Goal: Information Seeking & Learning: Learn about a topic

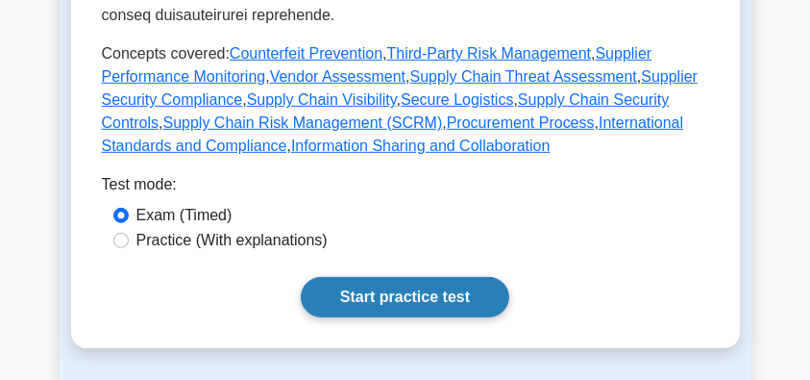
click at [411, 277] on link "Start practice test" at bounding box center [405, 297] width 209 height 40
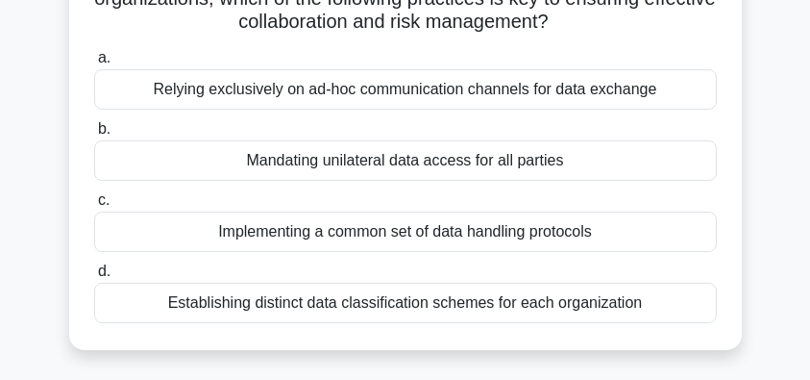
scroll to position [192, 0]
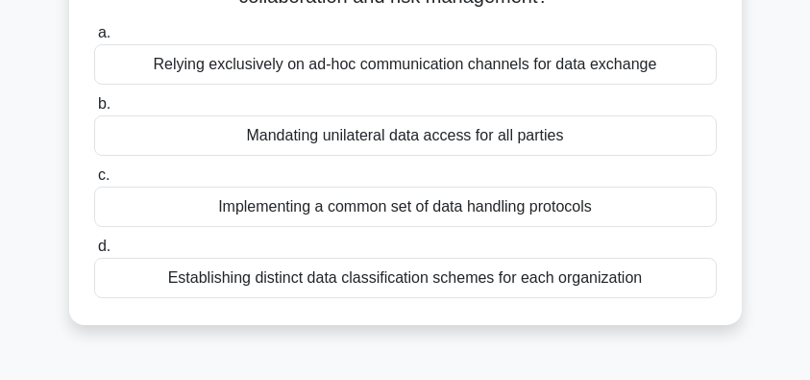
click at [635, 206] on div "Implementing a common set of data handling protocols" at bounding box center [405, 207] width 623 height 40
click at [94, 182] on input "c. Implementing a common set of data handling protocols" at bounding box center [94, 175] width 0 height 12
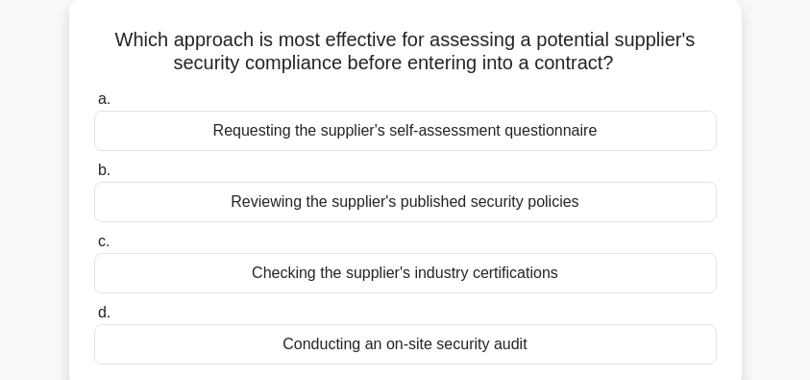
scroll to position [128, 0]
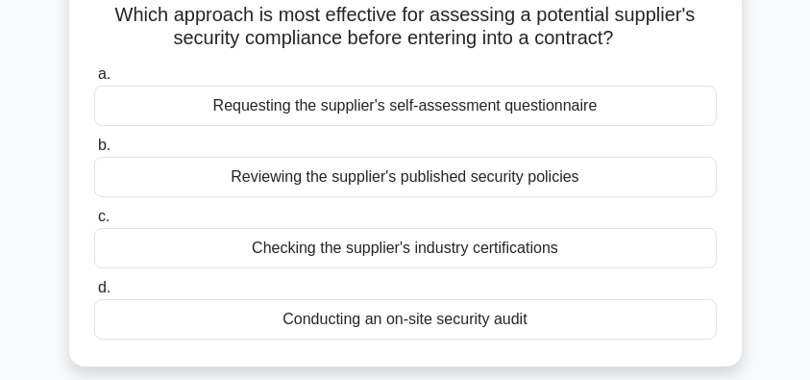
click at [550, 325] on div "Conducting an on-site security audit" at bounding box center [405, 319] width 623 height 40
click at [94, 294] on input "d. Conducting an on-site security audit" at bounding box center [94, 288] width 0 height 12
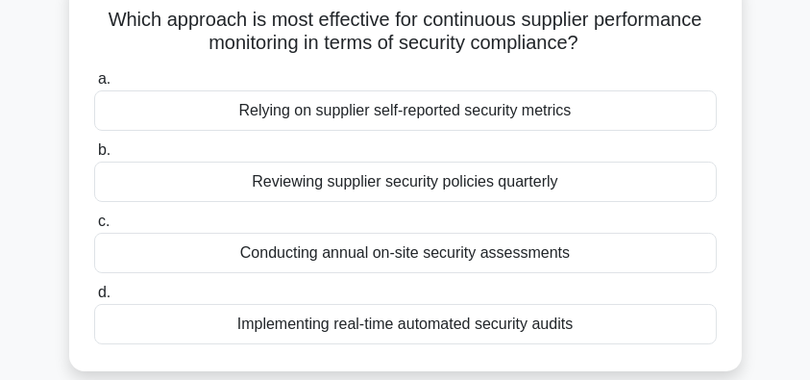
scroll to position [192, 0]
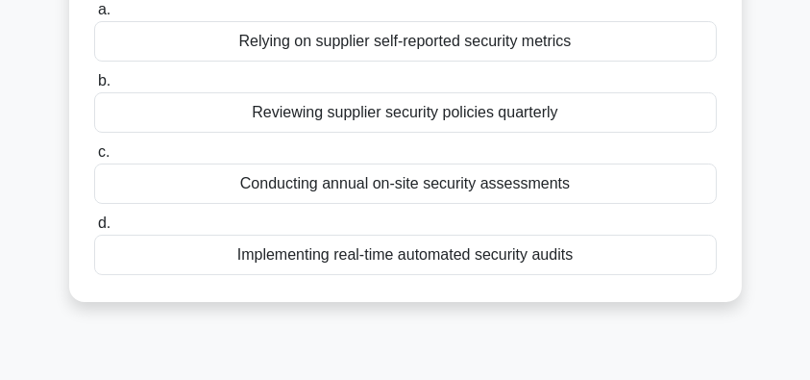
click at [590, 263] on div "Implementing real-time automated security audits" at bounding box center [405, 255] width 623 height 40
click at [94, 230] on input "d. Implementing real-time automated security audits" at bounding box center [94, 223] width 0 height 12
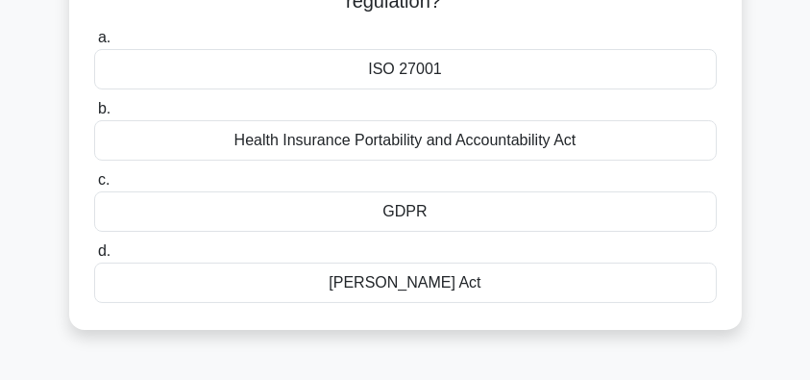
scroll to position [128, 0]
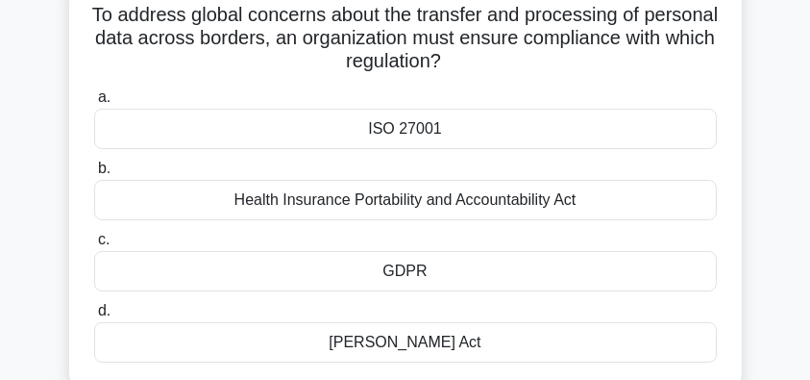
click at [586, 129] on div "ISO 27001" at bounding box center [405, 129] width 623 height 40
click at [94, 104] on input "a. ISO 27001" at bounding box center [94, 97] width 0 height 12
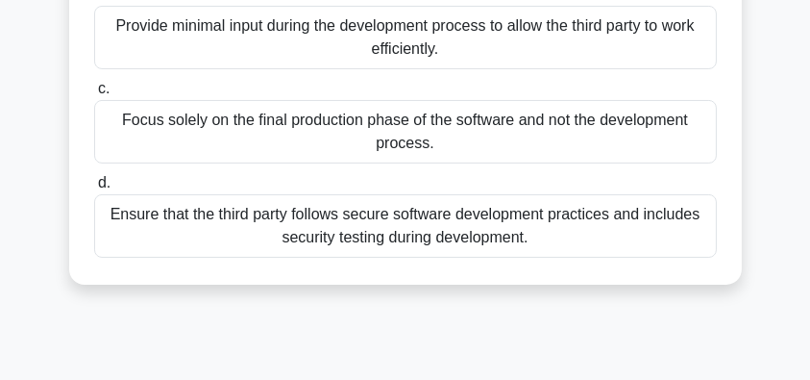
scroll to position [320, 0]
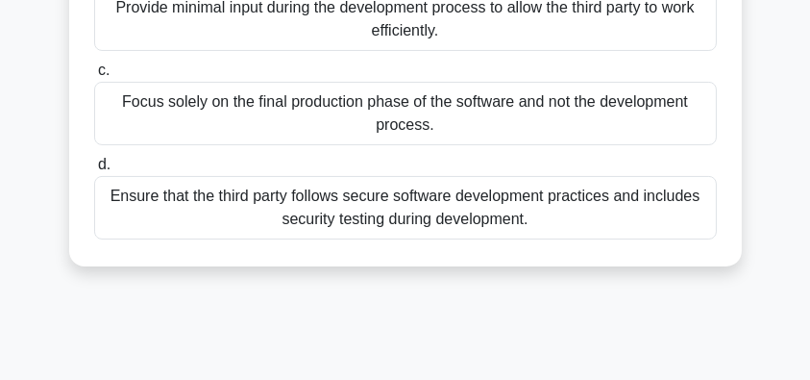
click at [541, 214] on div "Ensure that the third party follows secure software development practices and i…" at bounding box center [405, 207] width 623 height 63
click at [94, 171] on input "d. Ensure that the third party follows secure software development practices an…" at bounding box center [94, 165] width 0 height 12
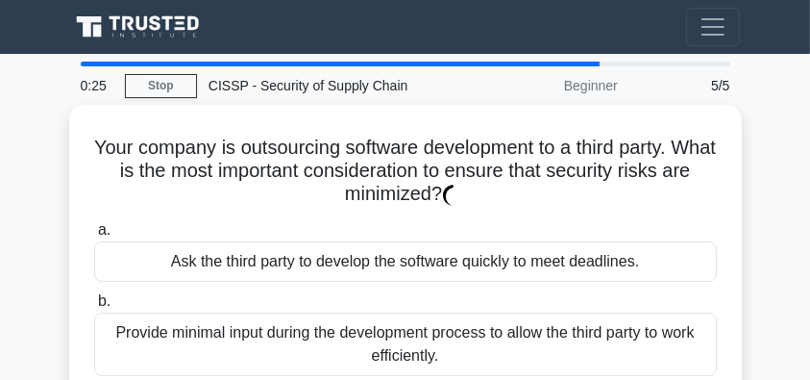
scroll to position [0, 0]
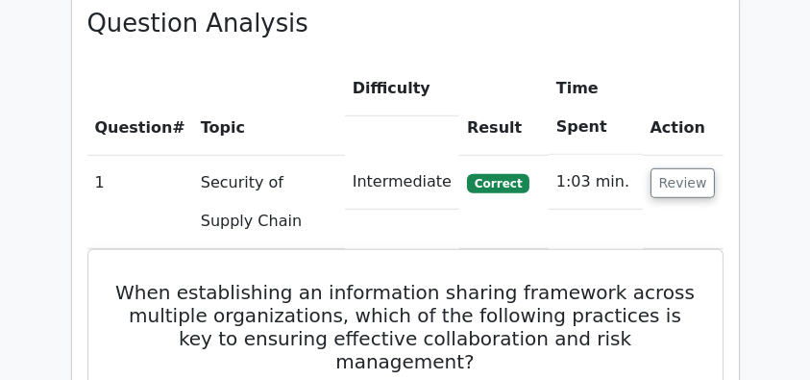
scroll to position [1409, 0]
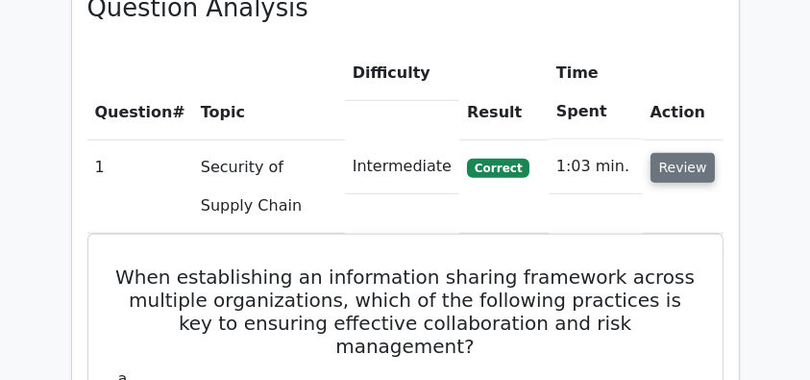
click at [662, 153] on button "Review" at bounding box center [683, 168] width 65 height 30
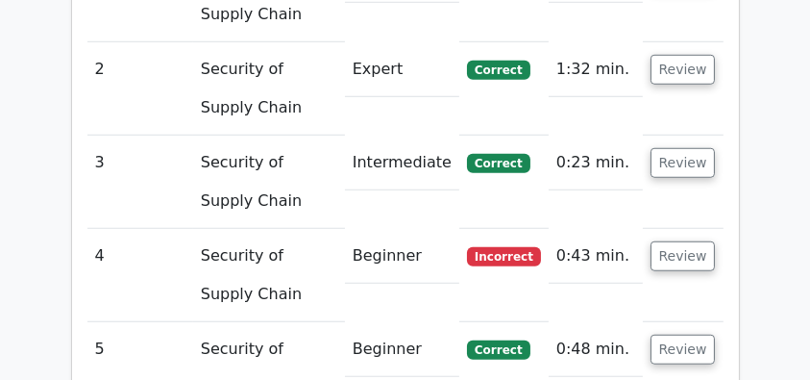
scroll to position [1602, 0]
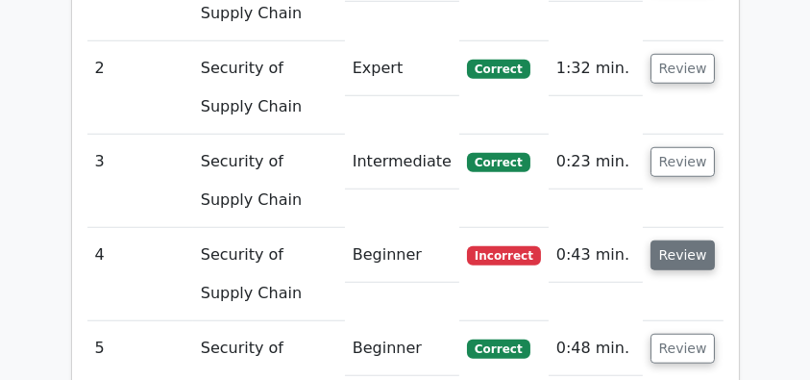
click at [688, 240] on button "Review" at bounding box center [683, 255] width 65 height 30
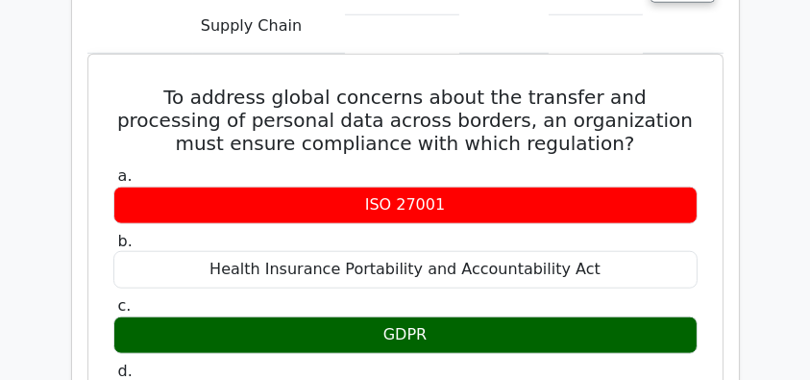
scroll to position [1858, 0]
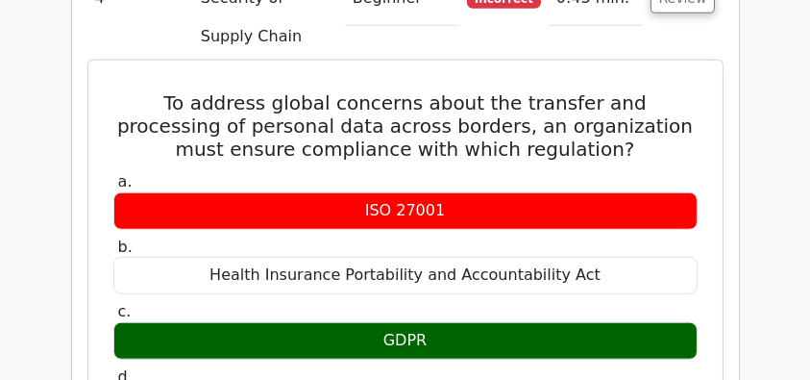
drag, startPoint x: 107, startPoint y: 52, endPoint x: 572, endPoint y: 350, distance: 552.6
copy div "To address global concerns about the transfer and processing of personal data a…"
click at [409, 172] on label "a. ISO 27001" at bounding box center [405, 201] width 585 height 58
drag, startPoint x: 113, startPoint y: 55, endPoint x: 659, endPoint y: 329, distance: 610.1
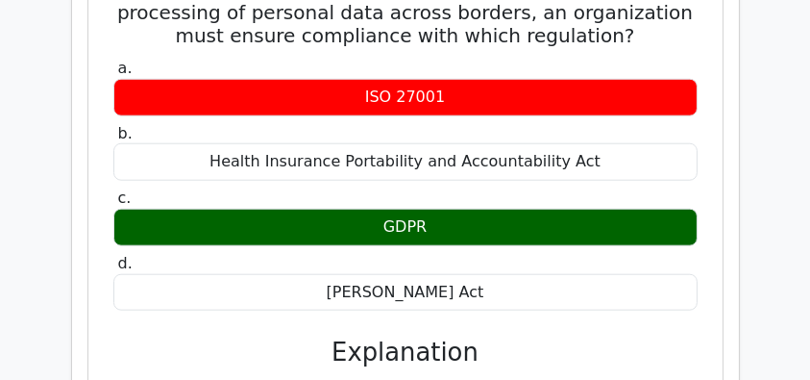
scroll to position [1986, 0]
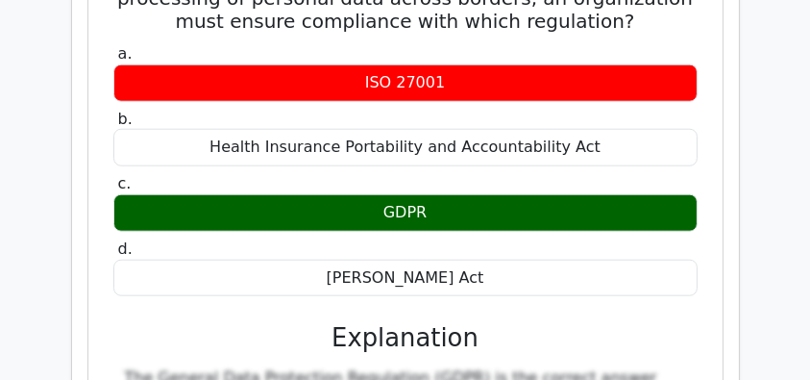
click at [713, 162] on div "To address global concerns about the transfer and processing of personal data a…" at bounding box center [405, 379] width 619 height 879
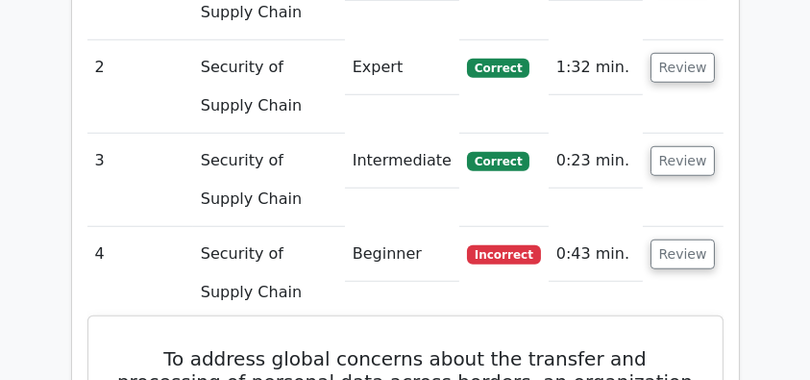
scroll to position [1474, 0]
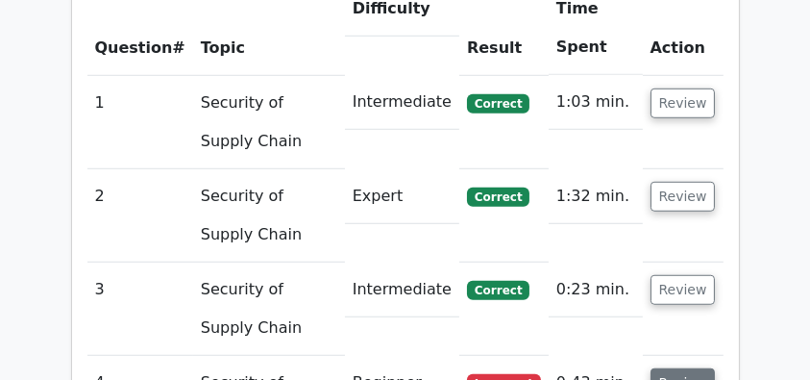
click at [709, 368] on button "Review" at bounding box center [683, 383] width 65 height 30
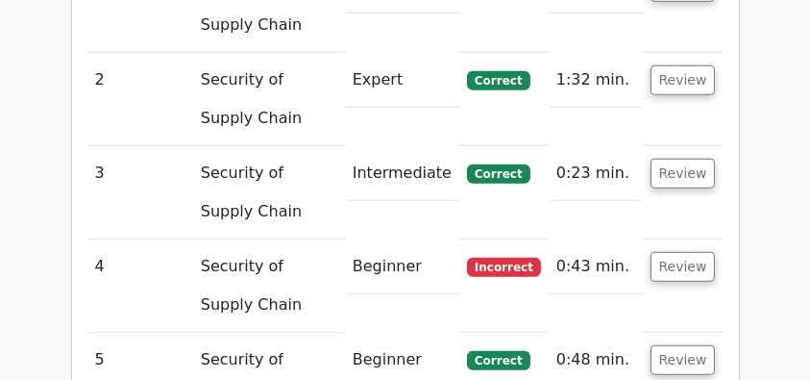
scroll to position [1731, 0]
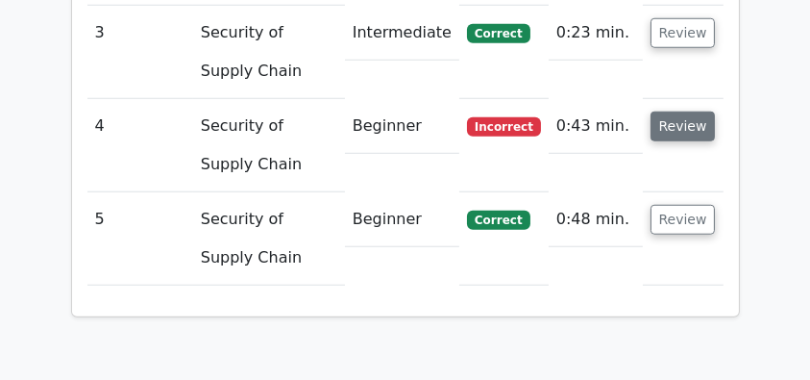
click at [688, 112] on button "Review" at bounding box center [683, 127] width 65 height 30
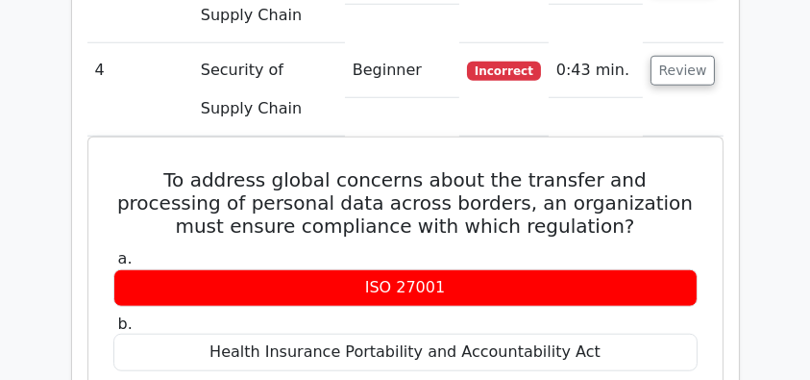
scroll to position [1858, 0]
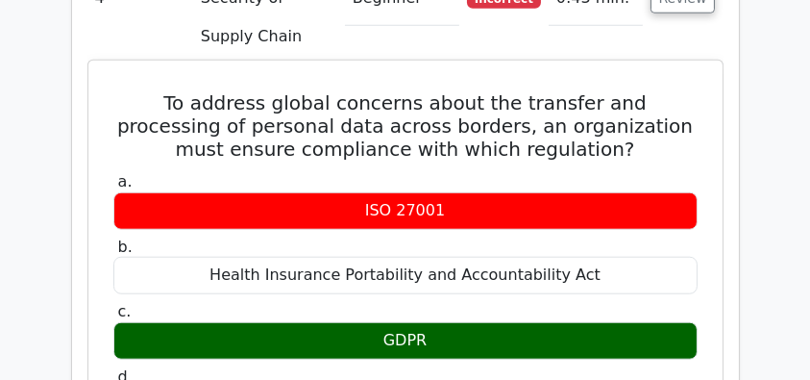
drag, startPoint x: 112, startPoint y: 47, endPoint x: 523, endPoint y: 290, distance: 478.0
copy div "To address global concerns about the transfer and processing of personal data a…"
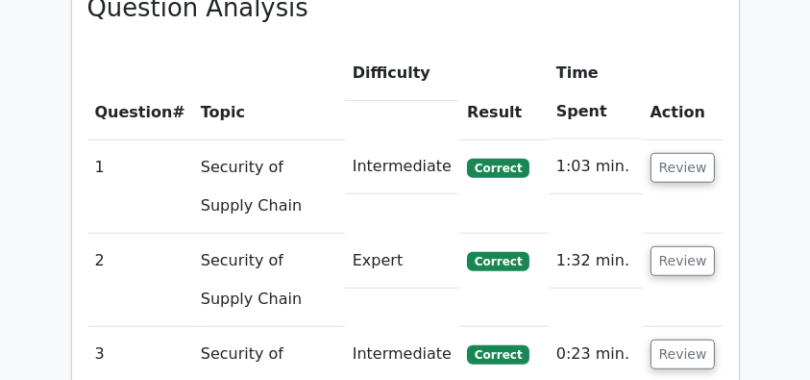
scroll to position [1666, 0]
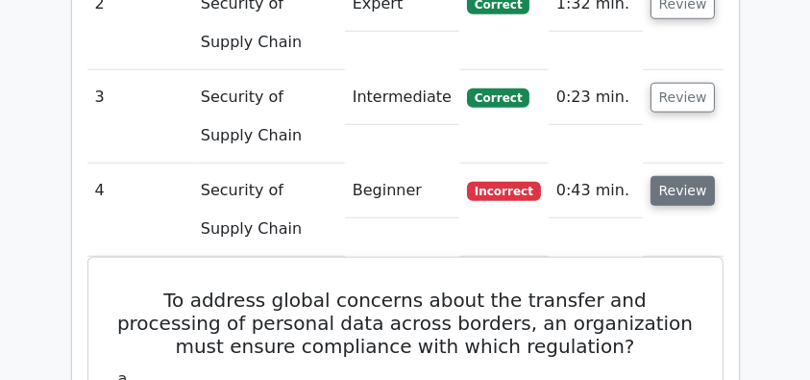
click at [688, 176] on button "Review" at bounding box center [683, 191] width 65 height 30
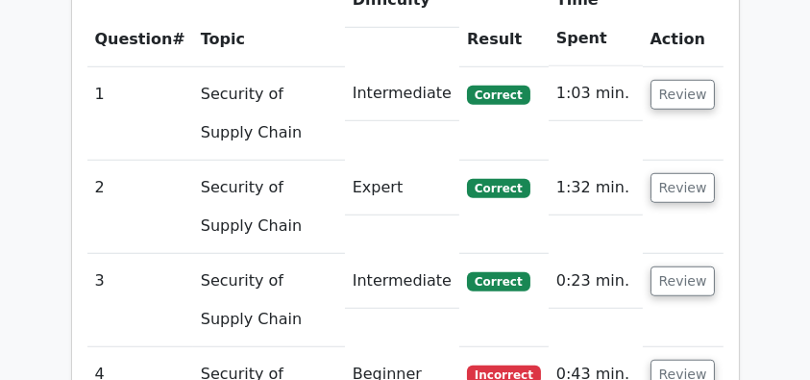
scroll to position [1409, 0]
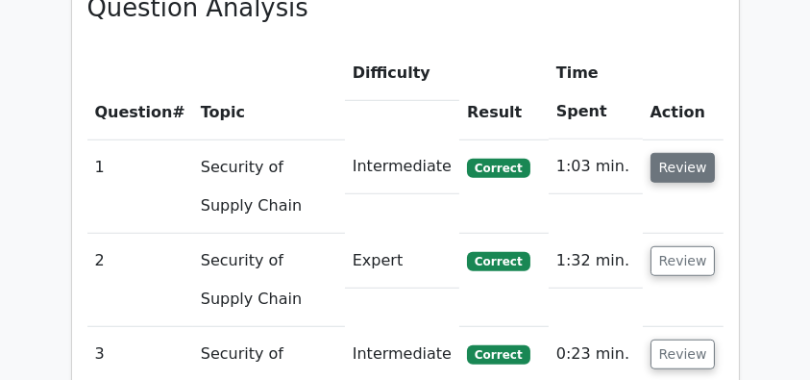
click at [672, 153] on button "Review" at bounding box center [683, 168] width 65 height 30
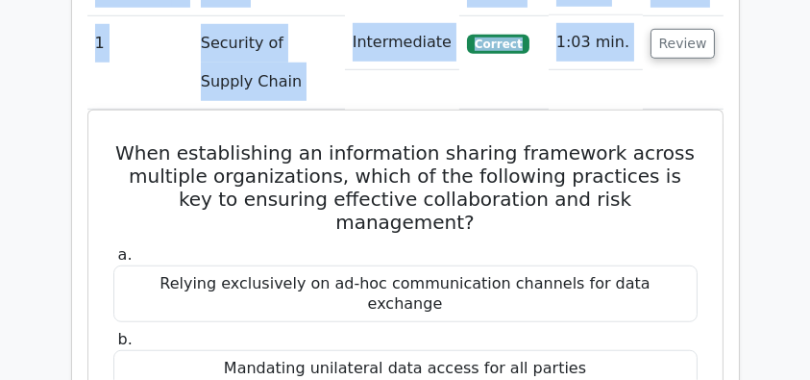
scroll to position [0, 12]
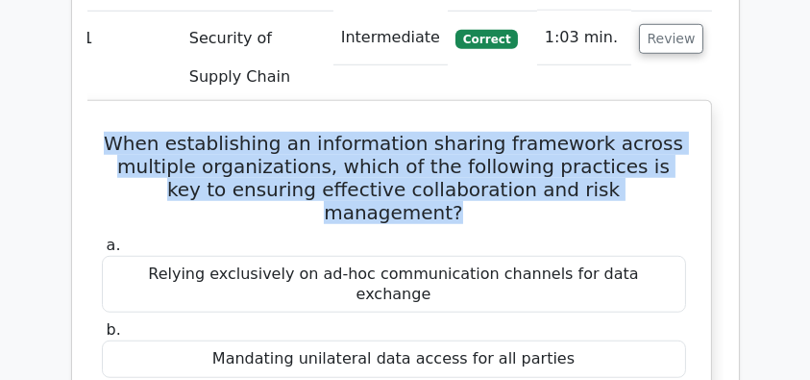
drag, startPoint x: 114, startPoint y: 102, endPoint x: 661, endPoint y: 133, distance: 547.9
click at [661, 133] on h5 "When establishing an information sharing framework across multiple organization…" at bounding box center [394, 178] width 588 height 92
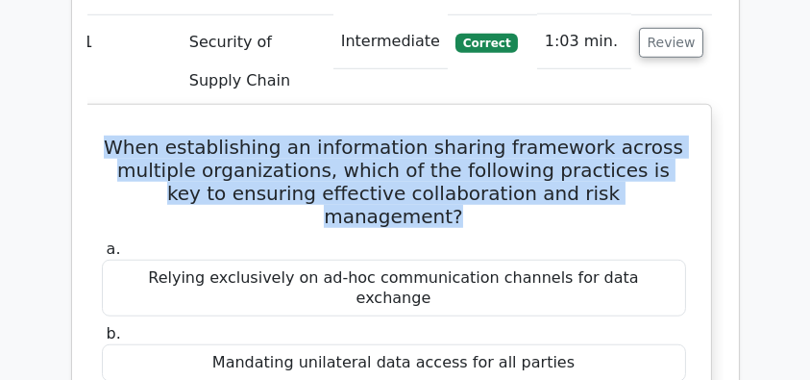
scroll to position [1538, 0]
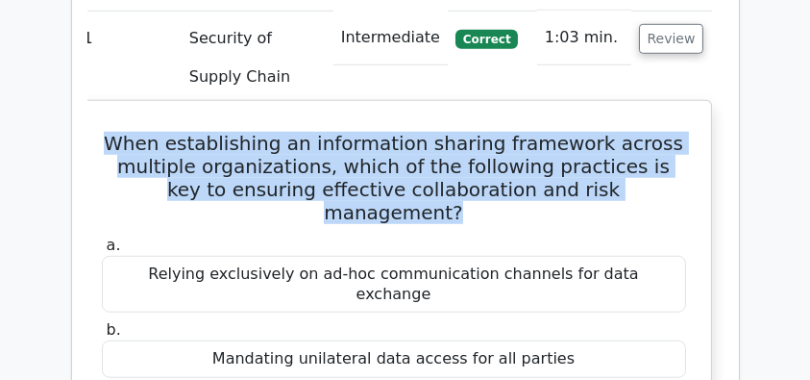
click at [492, 135] on h5 "When establishing an information sharing framework across multiple organization…" at bounding box center [394, 178] width 588 height 92
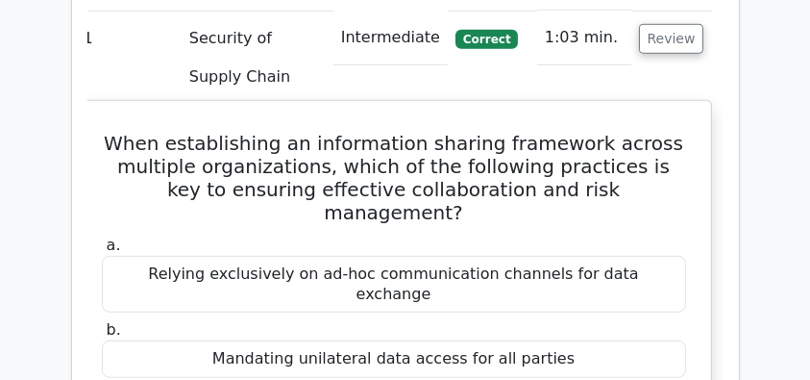
drag, startPoint x: 101, startPoint y: 98, endPoint x: 622, endPoint y: 340, distance: 574.7
copy div "When establishing an information sharing framework across multiple organization…"
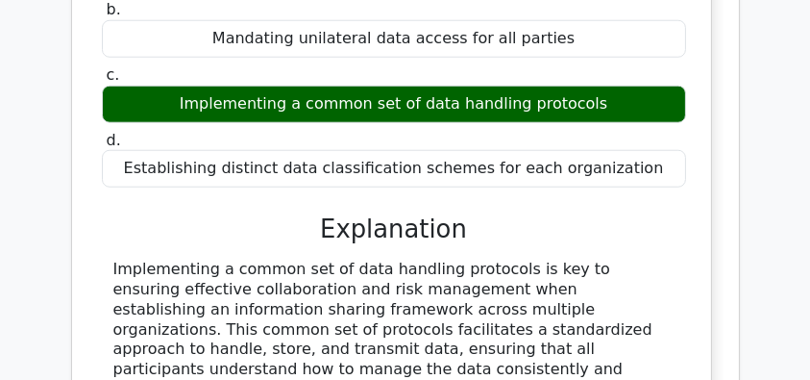
copy div "When establishing an information sharing framework across multiple organization…"
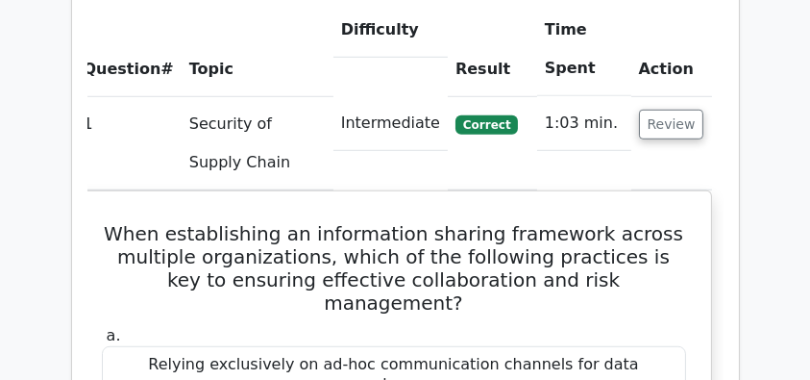
scroll to position [1409, 0]
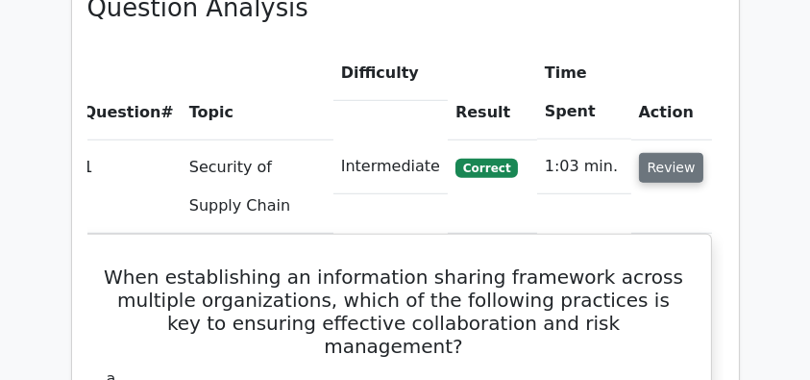
click at [661, 153] on button "Review" at bounding box center [671, 168] width 65 height 30
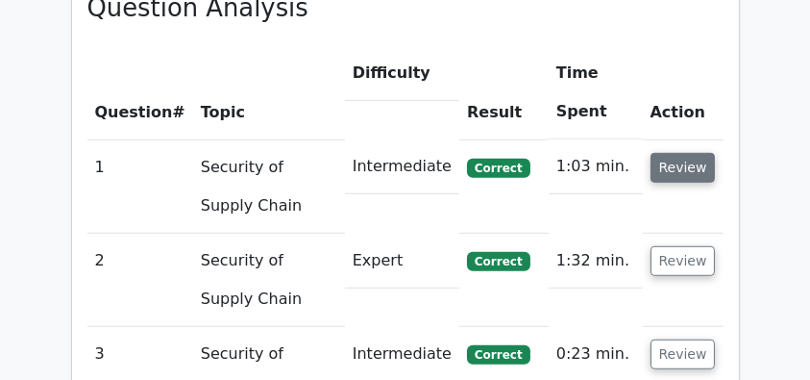
scroll to position [0, 0]
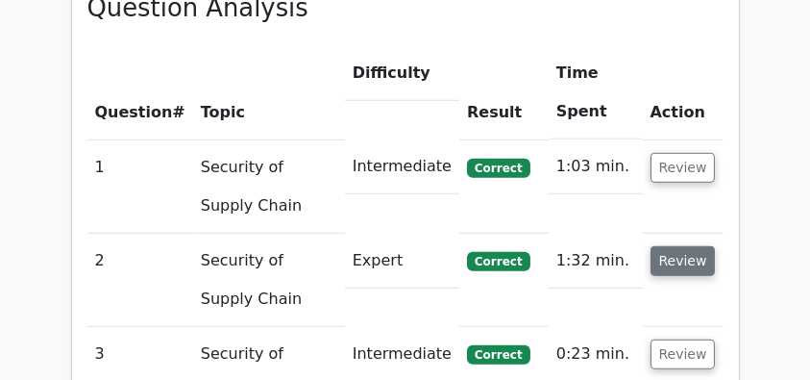
click at [669, 246] on button "Review" at bounding box center [683, 261] width 65 height 30
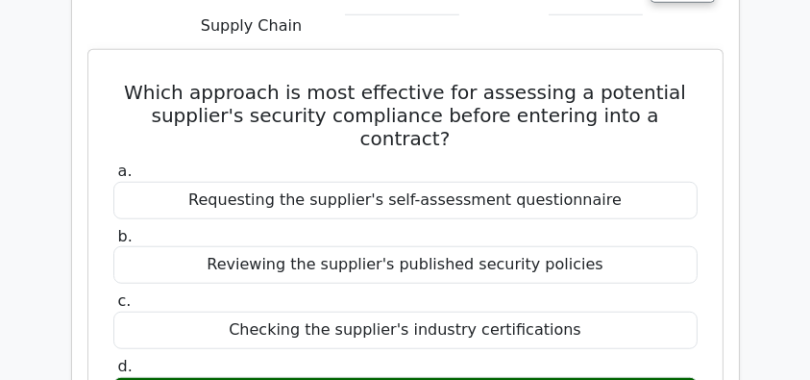
scroll to position [1666, 0]
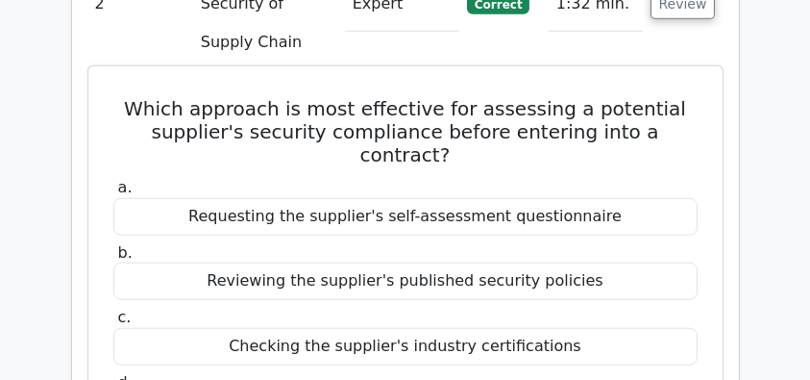
drag, startPoint x: 134, startPoint y: 62, endPoint x: 435, endPoint y: 201, distance: 331.6
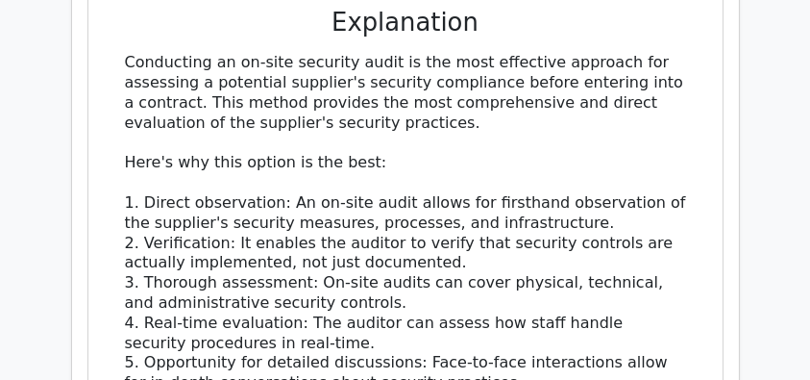
scroll to position [2179, 0]
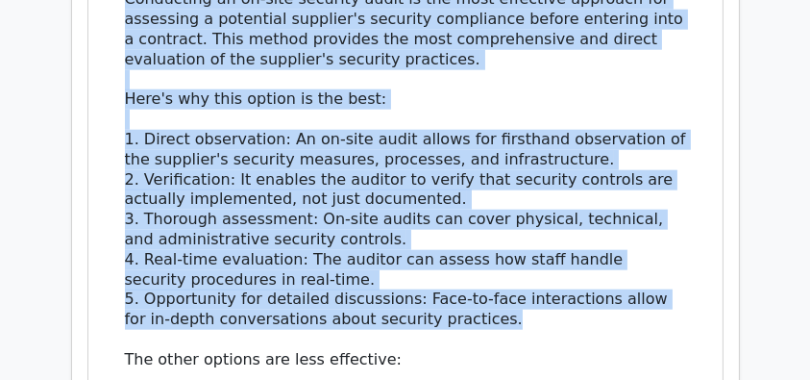
click at [499, 252] on div "Conducting an on-site security audit is the most effective approach for assessi…" at bounding box center [405, 319] width 561 height 660
copy div "Which approach is most effective for assessing a potential supplier's security …"
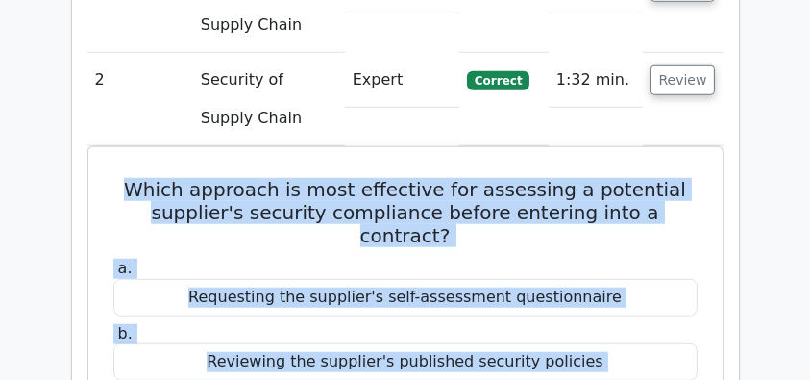
scroll to position [1474, 0]
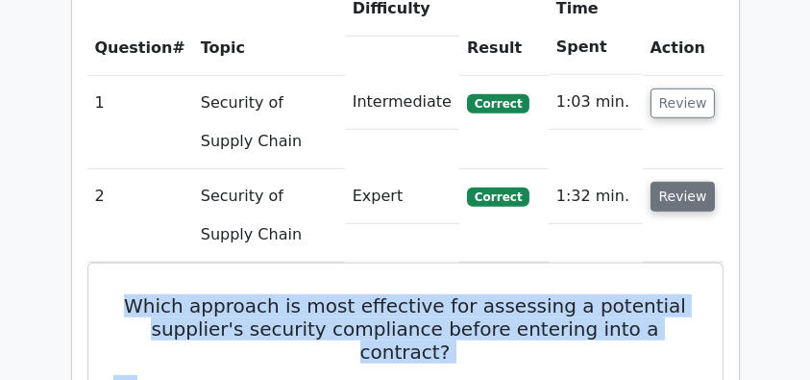
click at [675, 182] on button "Review" at bounding box center [683, 197] width 65 height 30
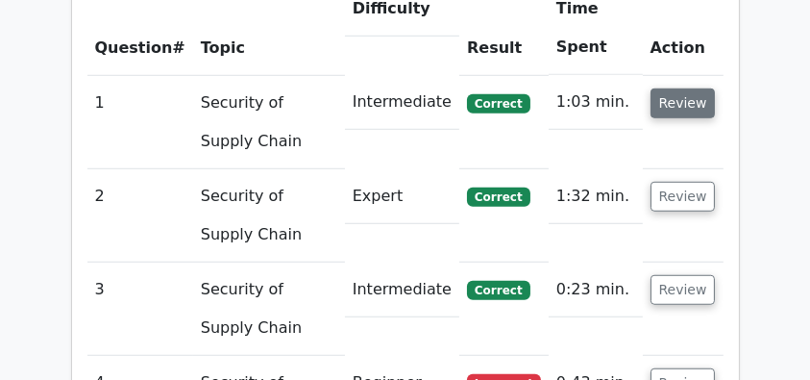
click at [690, 88] on button "Review" at bounding box center [683, 103] width 65 height 30
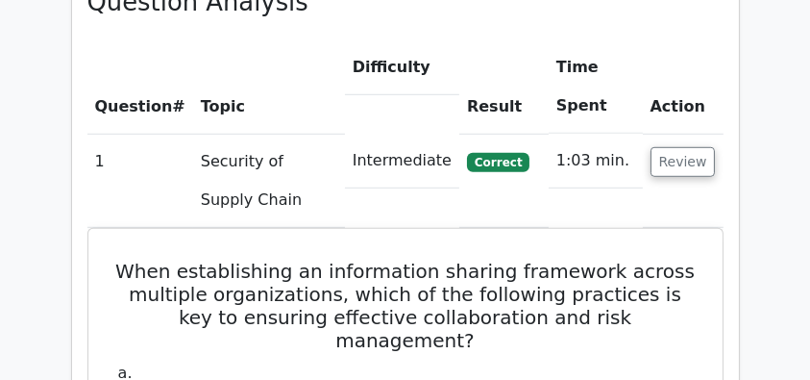
scroll to position [1409, 0]
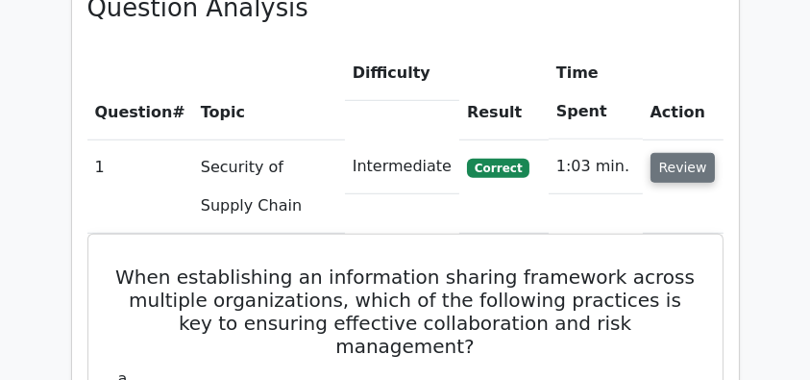
click at [683, 153] on button "Review" at bounding box center [683, 168] width 65 height 30
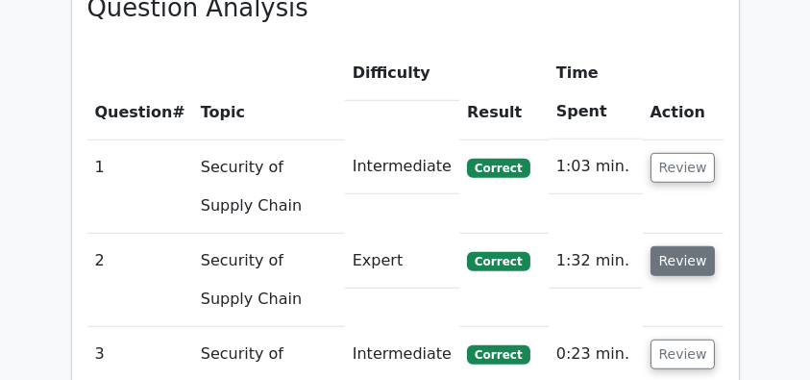
click at [687, 246] on button "Review" at bounding box center [683, 261] width 65 height 30
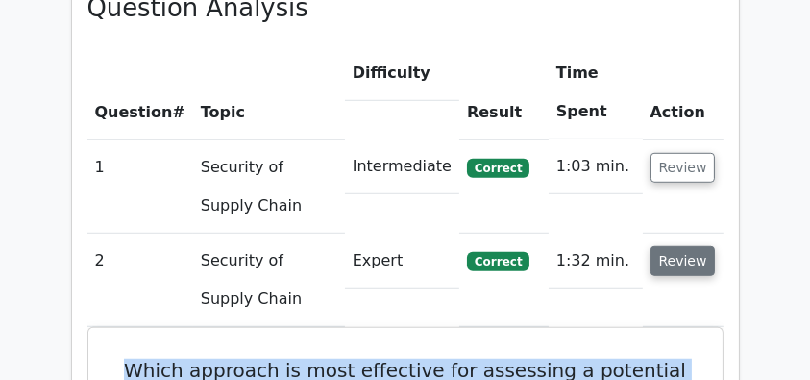
click at [687, 246] on button "Review" at bounding box center [683, 261] width 65 height 30
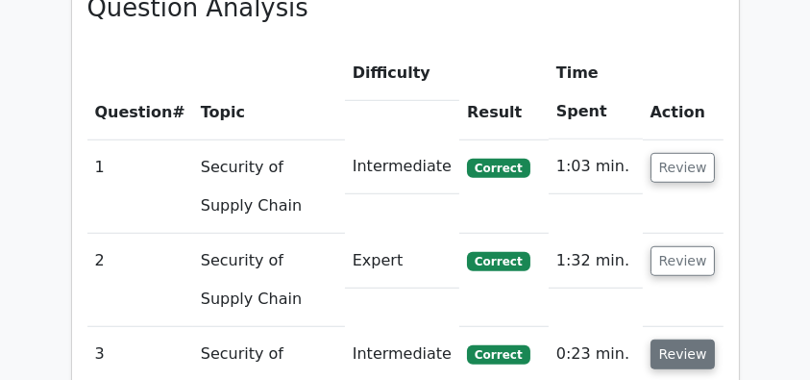
click at [685, 339] on button "Review" at bounding box center [683, 354] width 65 height 30
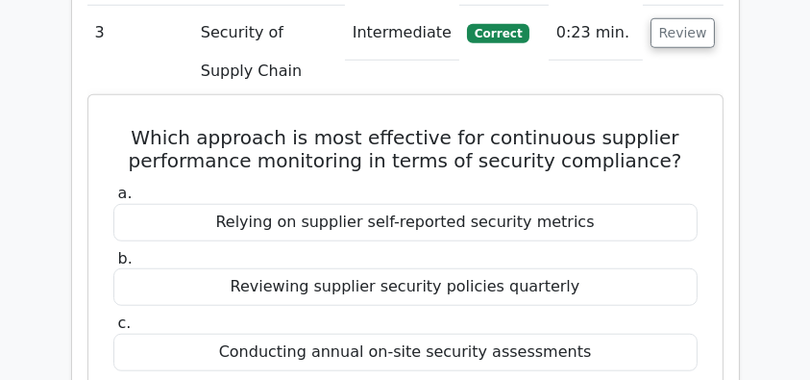
scroll to position [1666, 0]
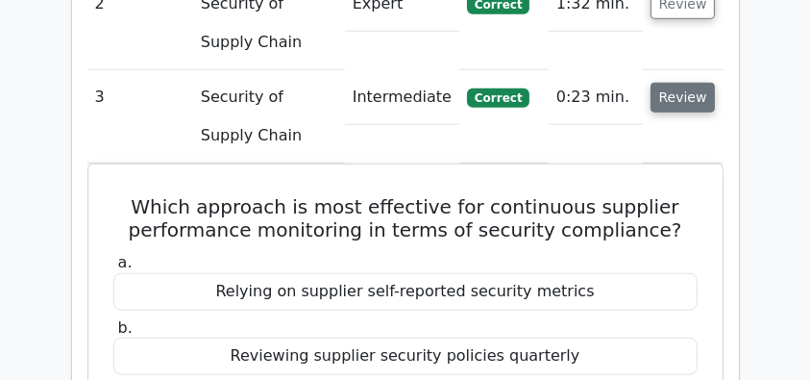
click at [691, 83] on button "Review" at bounding box center [683, 98] width 65 height 30
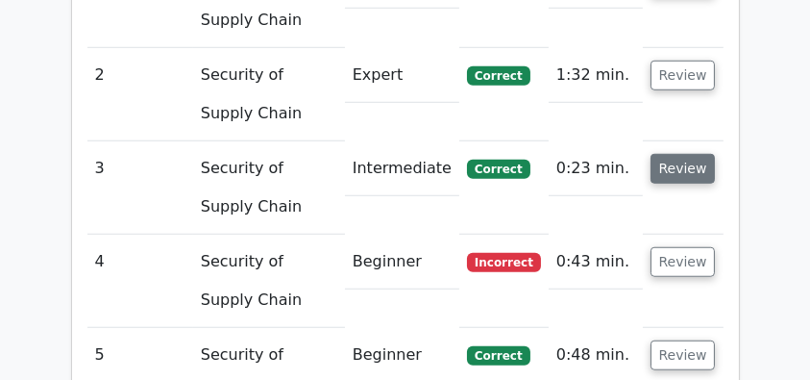
scroll to position [1538, 0]
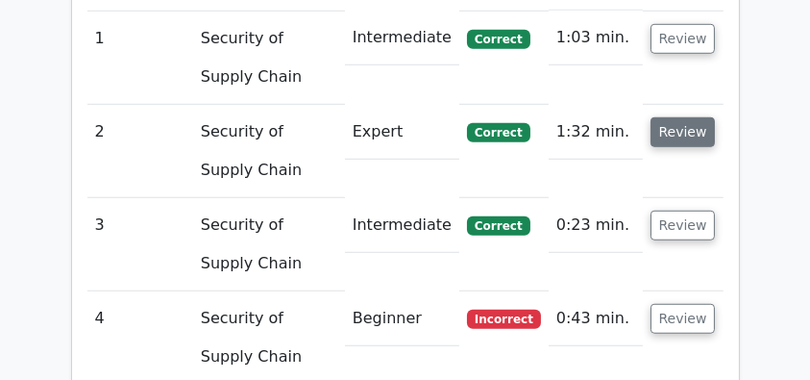
click at [677, 117] on button "Review" at bounding box center [683, 132] width 65 height 30
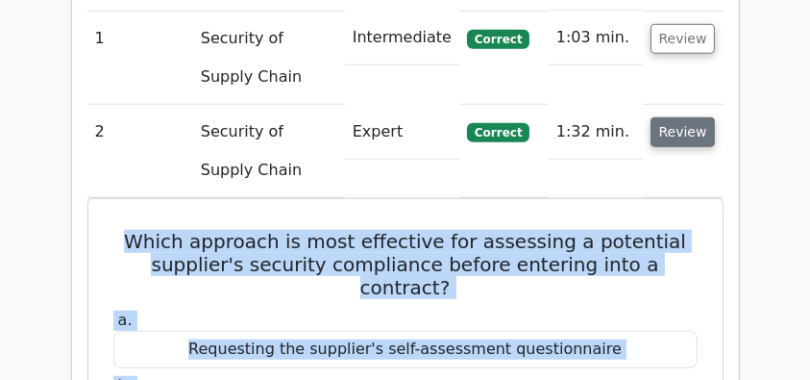
click at [677, 117] on button "Review" at bounding box center [683, 132] width 65 height 30
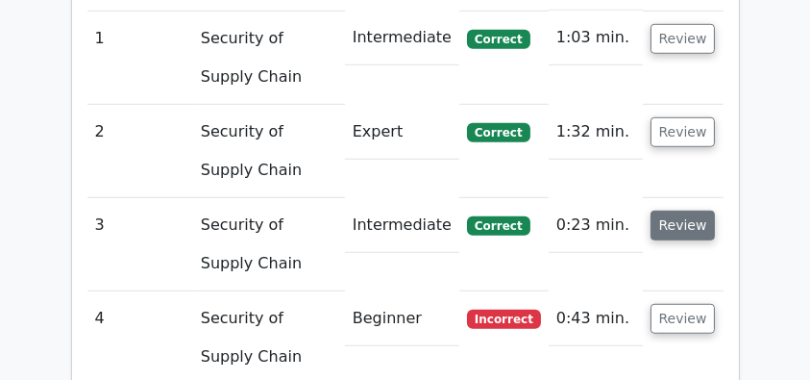
click at [681, 211] on button "Review" at bounding box center [683, 226] width 65 height 30
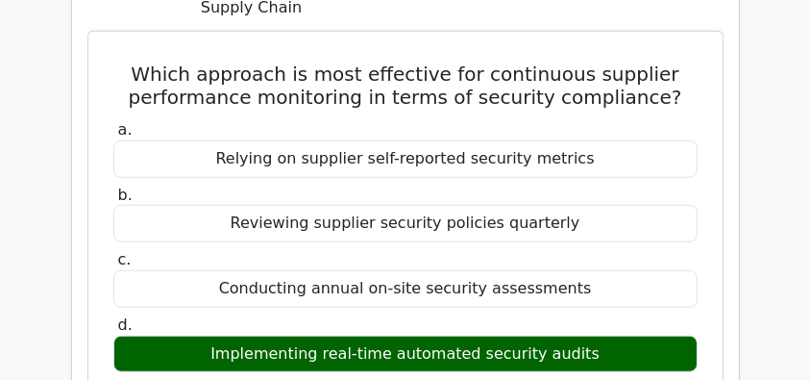
scroll to position [1731, 0]
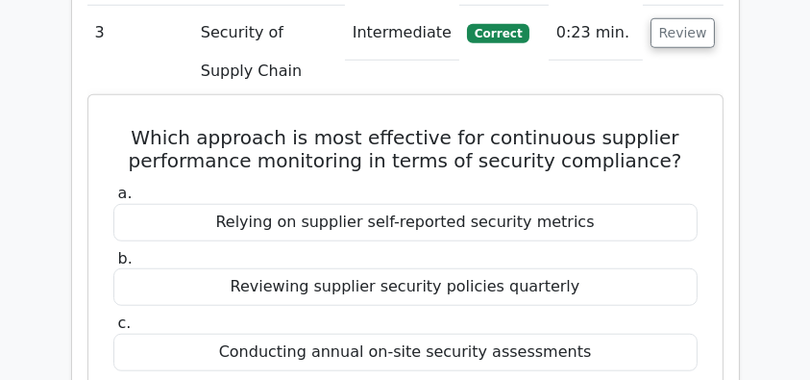
drag, startPoint x: 149, startPoint y: 89, endPoint x: 600, endPoint y: 370, distance: 531.2
copy div "Which approach is most effective for continuous supplier performance monitoring…"
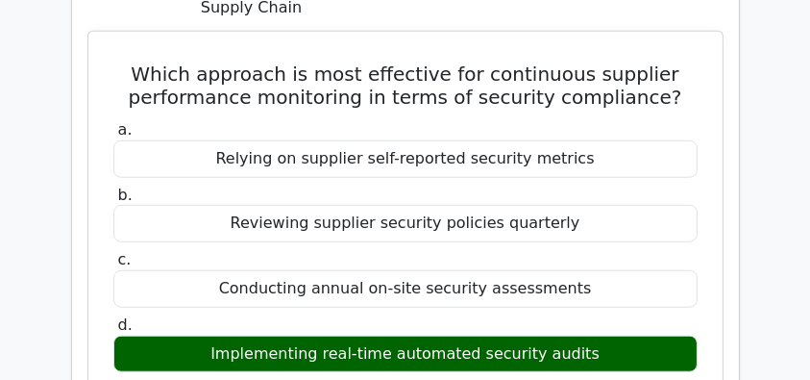
scroll to position [1666, 0]
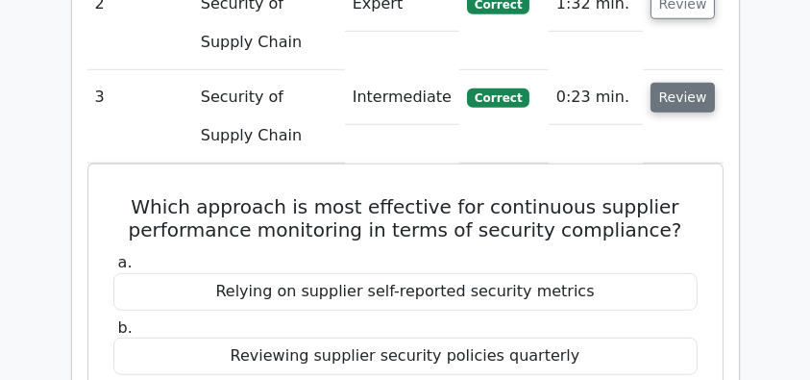
click at [712, 83] on button "Review" at bounding box center [683, 98] width 65 height 30
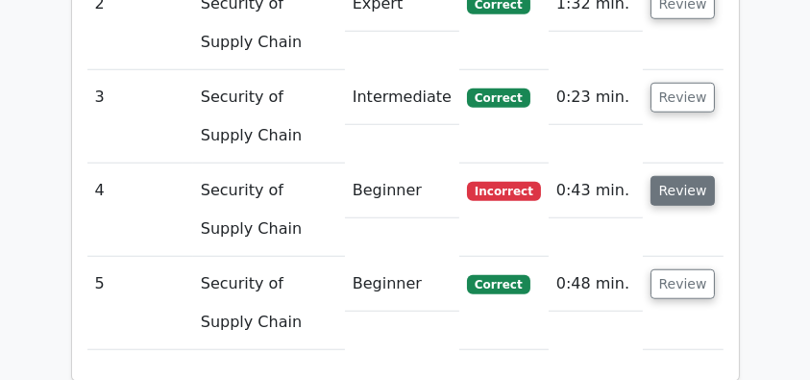
click at [685, 176] on button "Review" at bounding box center [683, 191] width 65 height 30
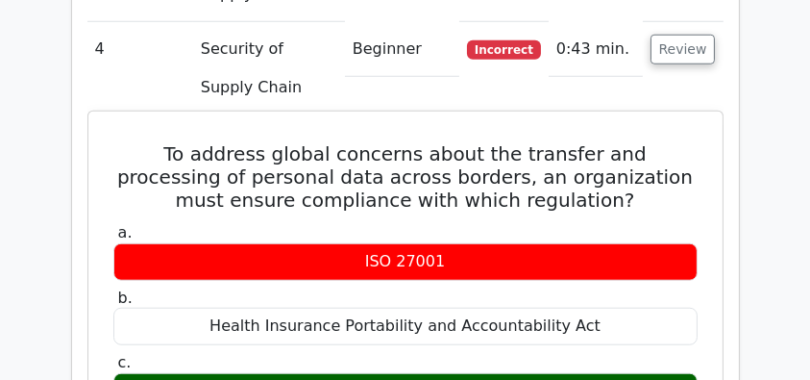
scroll to position [1731, 0]
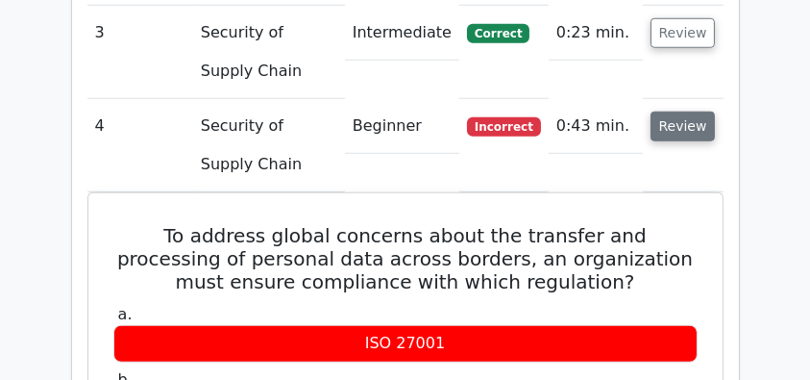
click at [699, 112] on button "Review" at bounding box center [683, 127] width 65 height 30
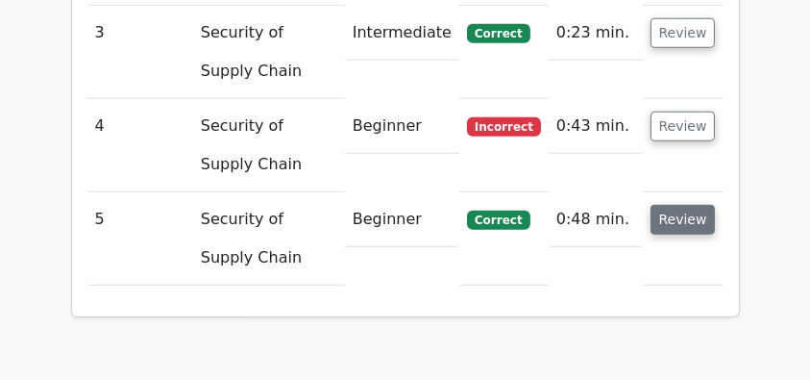
click at [687, 205] on button "Review" at bounding box center [683, 220] width 65 height 30
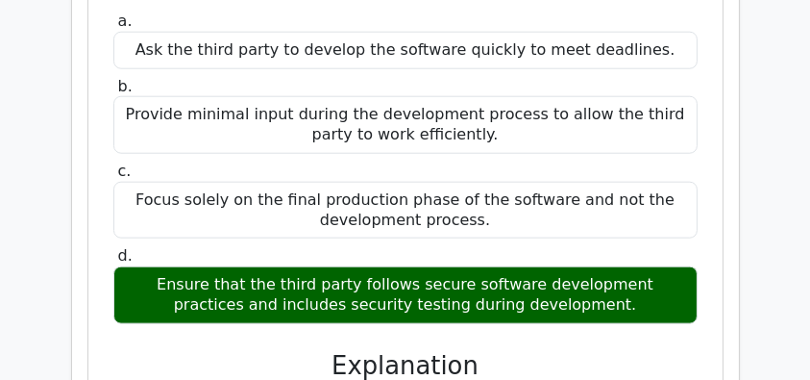
scroll to position [2115, 0]
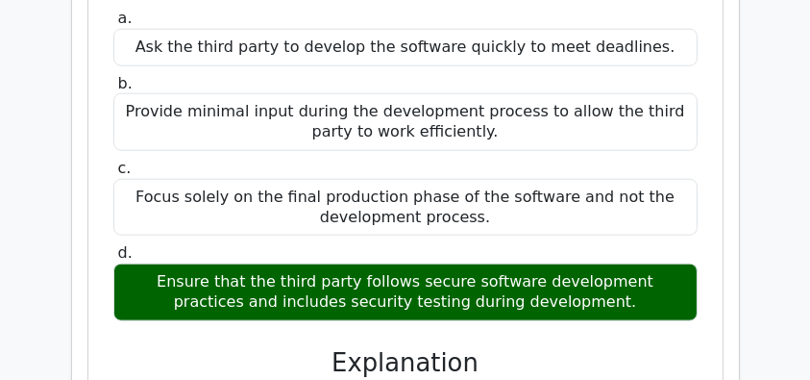
drag, startPoint x: 138, startPoint y: 237, endPoint x: 526, endPoint y: 230, distance: 387.5
click at [526, 263] on div "Ensure that the third party follows secure software development practices and i…" at bounding box center [405, 292] width 585 height 58
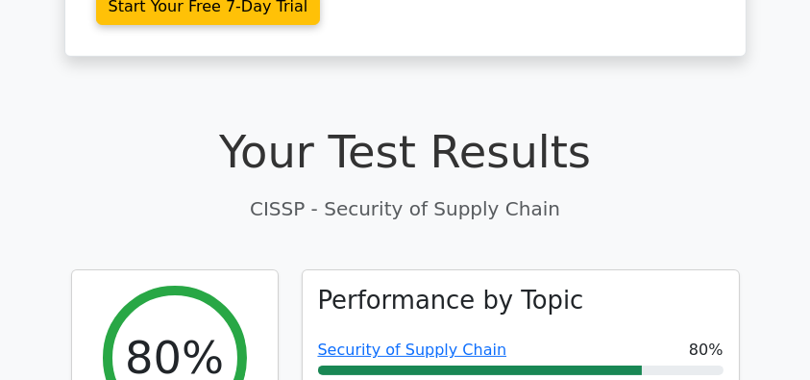
scroll to position [577, 0]
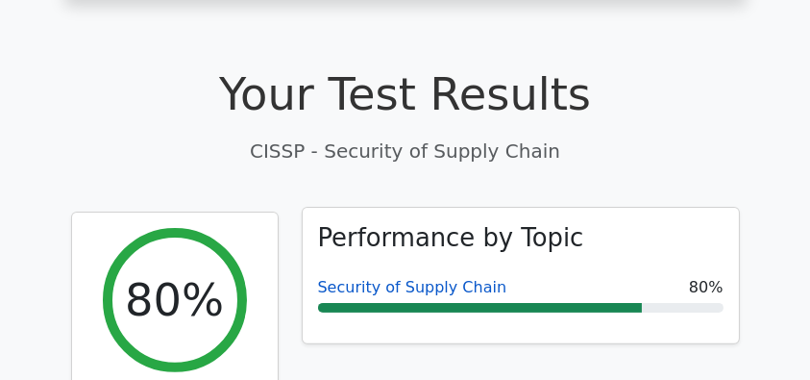
click at [395, 278] on link "Security of Supply Chain" at bounding box center [412, 287] width 189 height 18
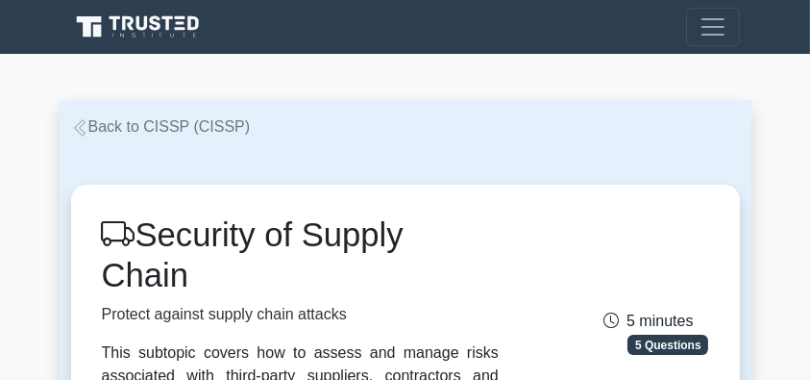
click at [183, 127] on link "Back to CISSP (CISSP)" at bounding box center [161, 126] width 180 height 16
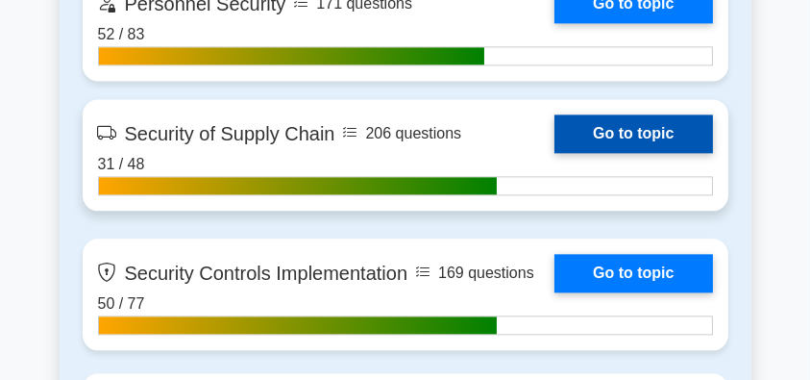
scroll to position [4422, 0]
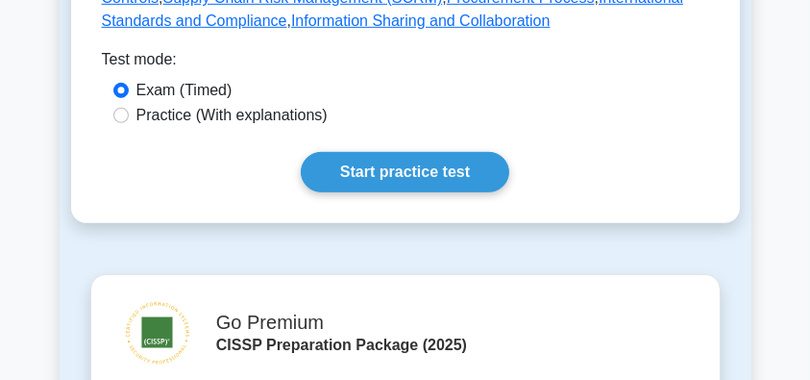
scroll to position [1154, 0]
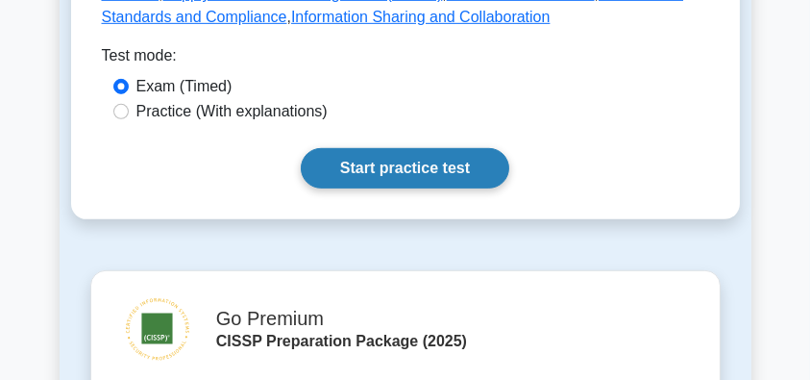
click at [400, 155] on link "Start practice test" at bounding box center [405, 168] width 209 height 40
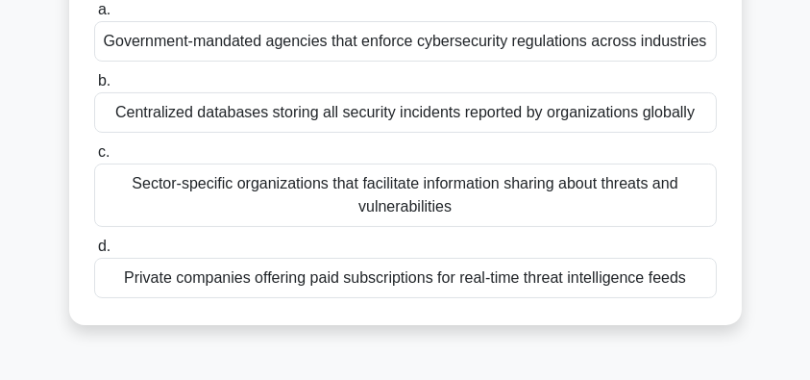
scroll to position [128, 0]
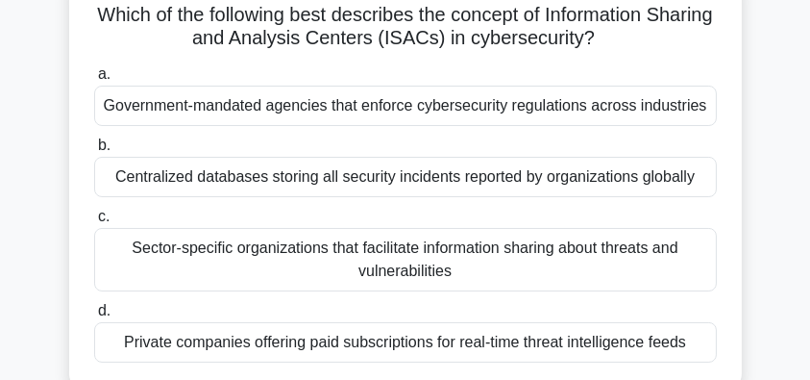
click at [634, 264] on div "Sector-specific organizations that facilitate information sharing about threats…" at bounding box center [405, 259] width 623 height 63
click at [94, 223] on input "c. Sector-specific organizations that facilitate information sharing about thre…" at bounding box center [94, 217] width 0 height 12
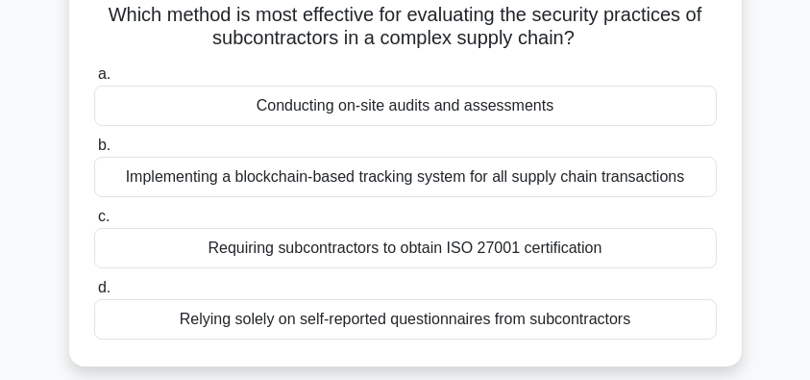
drag, startPoint x: 287, startPoint y: 24, endPoint x: 716, endPoint y: 27, distance: 428.8
click at [716, 27] on h5 "Which method is most effective for evaluating the security practices of subcont…" at bounding box center [405, 27] width 627 height 48
click at [712, 29] on h5 "Which method is most effective for evaluating the security practices of subcont…" at bounding box center [405, 27] width 627 height 48
click at [561, 108] on div "Conducting on-site audits and assessments" at bounding box center [405, 106] width 623 height 40
click at [94, 81] on input "a. Conducting on-site audits and assessments" at bounding box center [94, 74] width 0 height 12
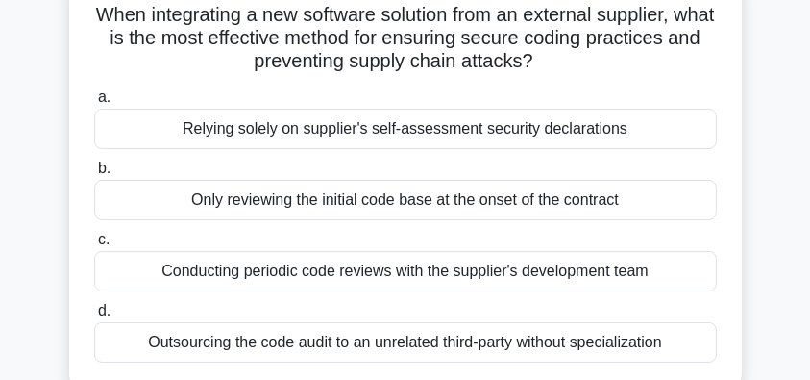
click at [664, 277] on div "Conducting periodic code reviews with the supplier's development team" at bounding box center [405, 271] width 623 height 40
click at [94, 246] on input "c. Conducting periodic code reviews with the supplier's development team" at bounding box center [94, 240] width 0 height 12
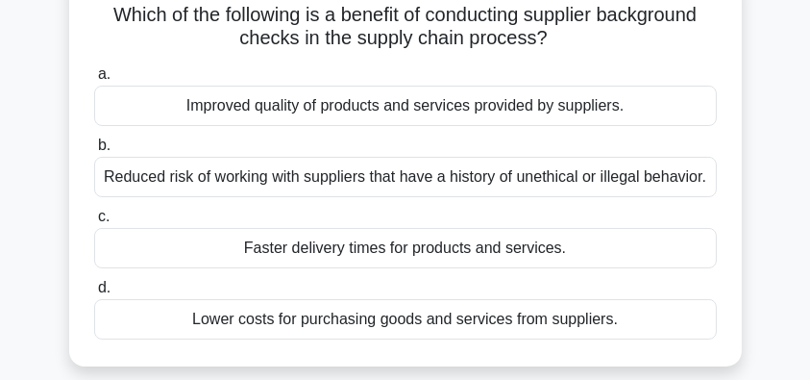
click at [699, 186] on div "Reduced risk of working with suppliers that have a history of unethical or ille…" at bounding box center [405, 177] width 623 height 40
click at [94, 152] on input "b. Reduced risk of working with suppliers that have a history of unethical or i…" at bounding box center [94, 145] width 0 height 12
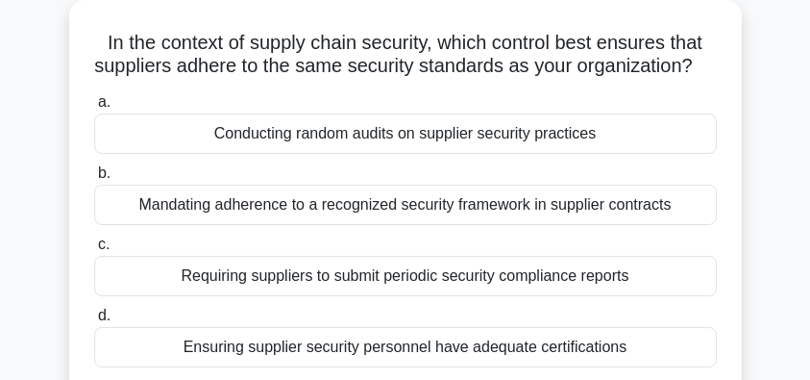
scroll to position [63, 0]
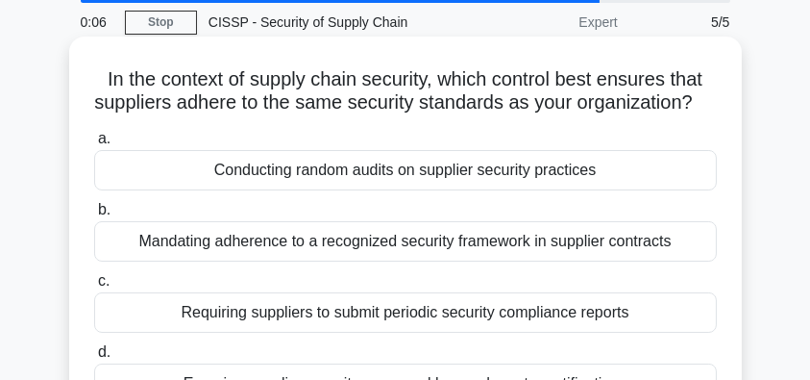
click at [682, 262] on div "Mandating adherence to a recognized security framework in supplier contracts" at bounding box center [405, 241] width 623 height 40
click at [94, 216] on input "b. Mandating adherence to a recognized security framework in supplier contracts" at bounding box center [94, 210] width 0 height 12
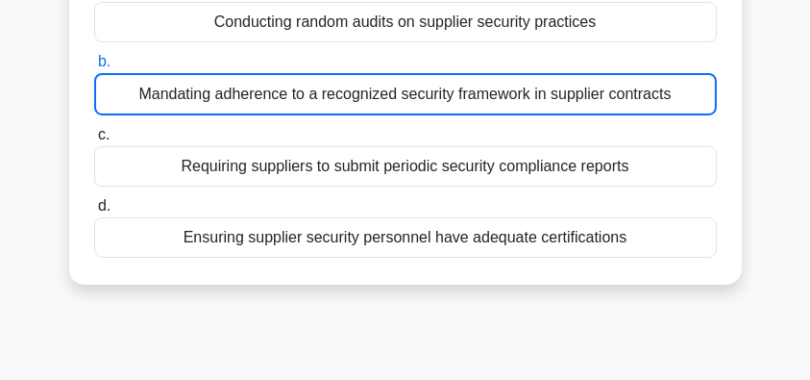
scroll to position [192, 0]
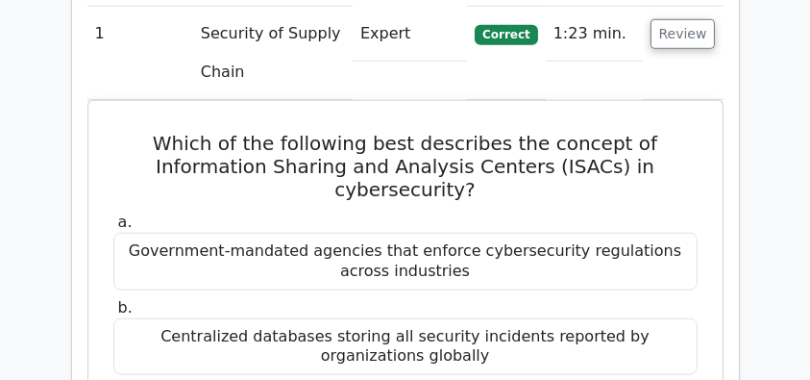
scroll to position [1474, 0]
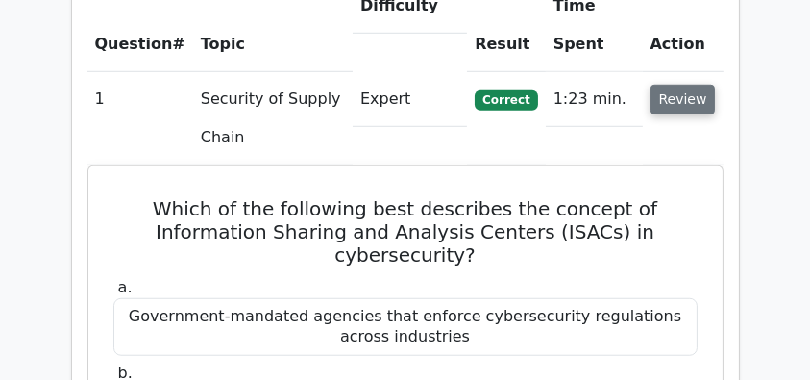
click at [678, 85] on button "Review" at bounding box center [683, 100] width 65 height 30
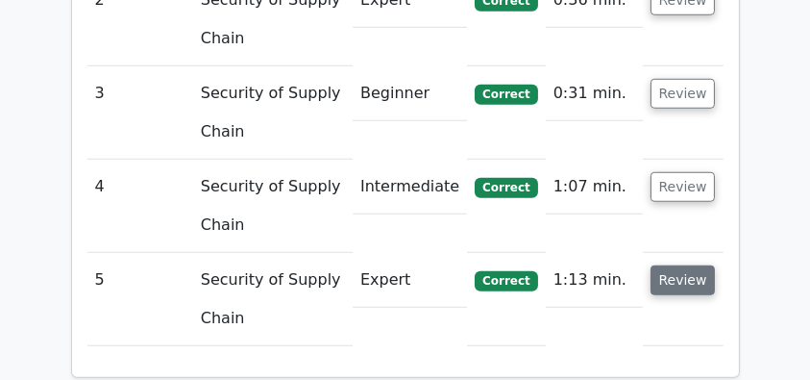
click at [681, 265] on button "Review" at bounding box center [683, 280] width 65 height 30
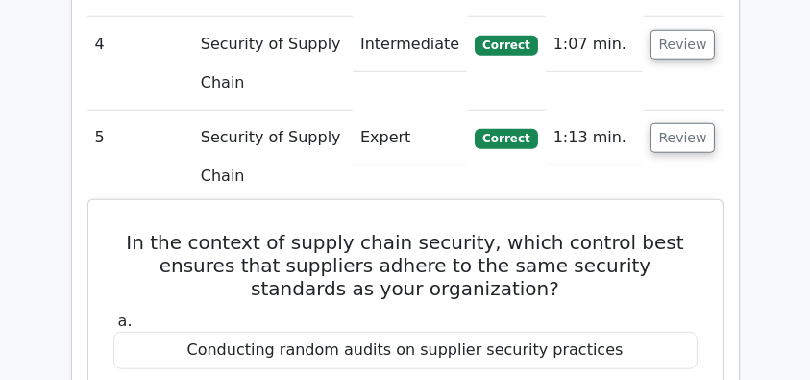
scroll to position [1923, 0]
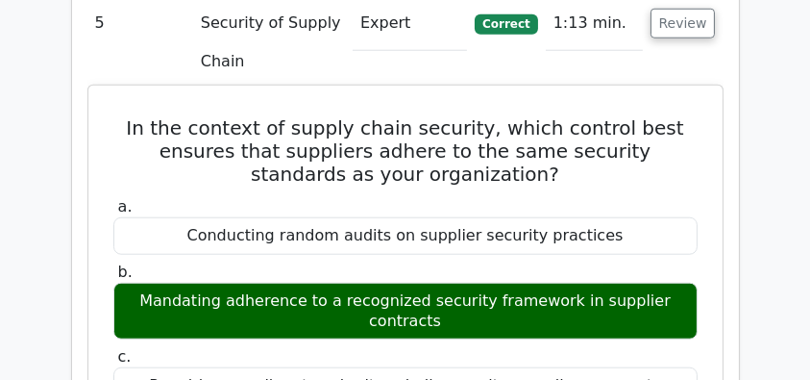
drag, startPoint x: 132, startPoint y: 81, endPoint x: 465, endPoint y: 277, distance: 387.0
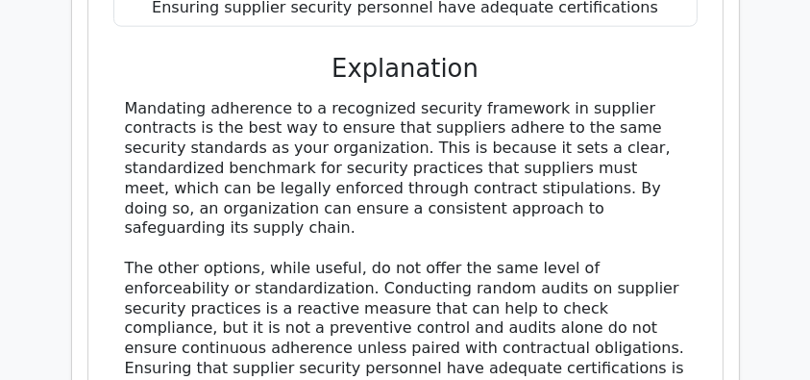
scroll to position [2371, 0]
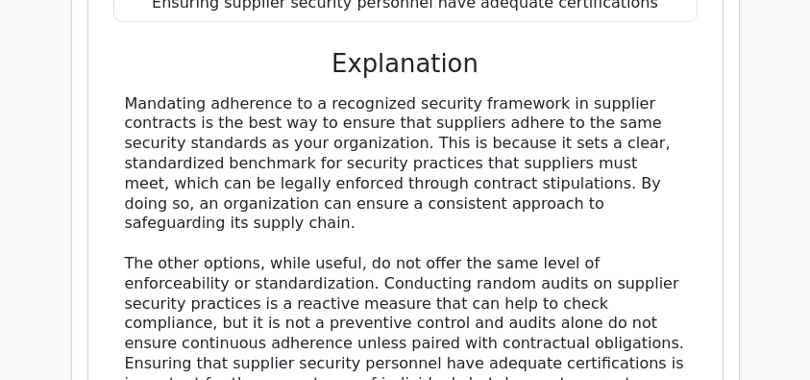
click at [254, 178] on div "Mandating adherence to a recognized security framework in supplier contracts is…" at bounding box center [405, 294] width 561 height 400
copy div "In the context of supply chain security, which control best ensures that suppli…"
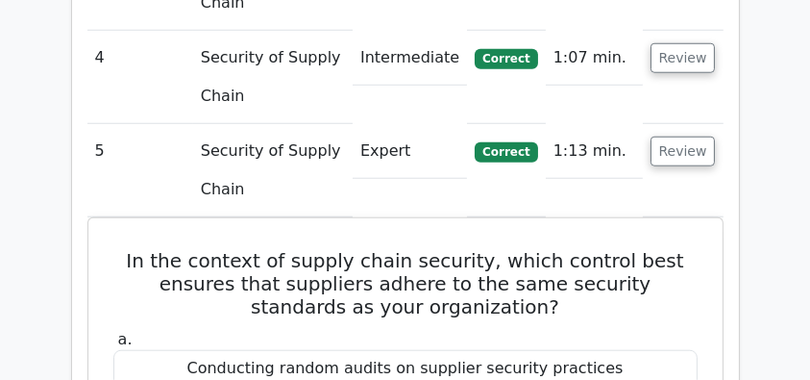
scroll to position [1794, 0]
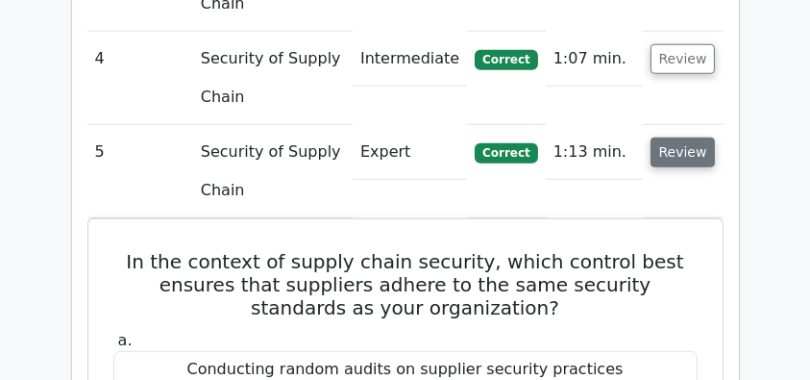
click at [708, 137] on button "Review" at bounding box center [683, 152] width 65 height 30
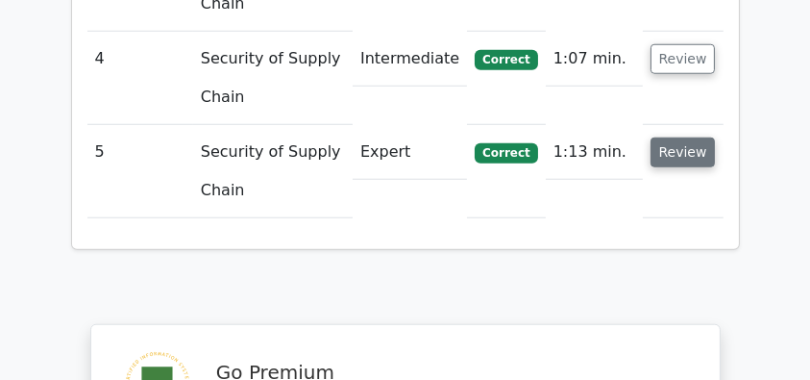
click at [702, 137] on button "Review" at bounding box center [683, 152] width 65 height 30
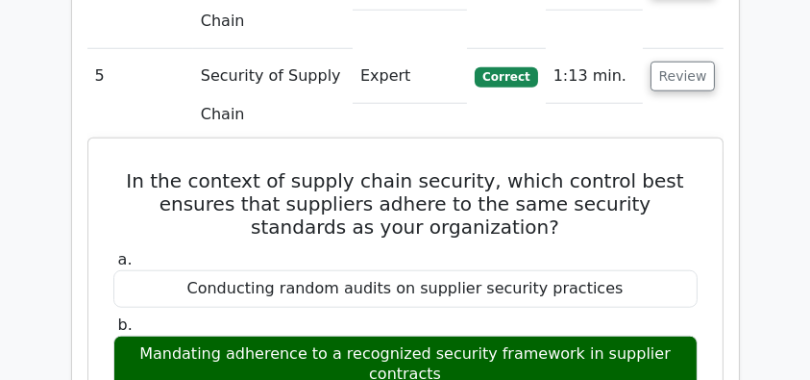
scroll to position [2051, 0]
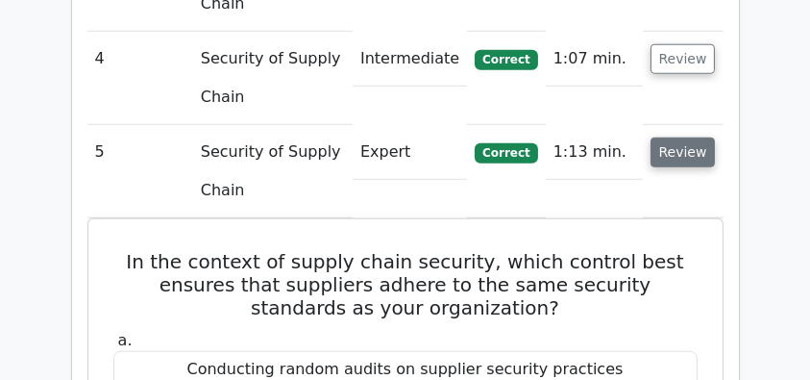
click at [691, 137] on button "Review" at bounding box center [683, 152] width 65 height 30
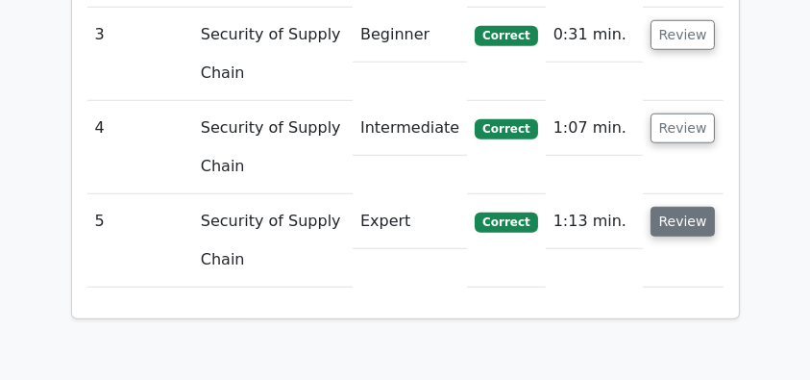
scroll to position [1666, 0]
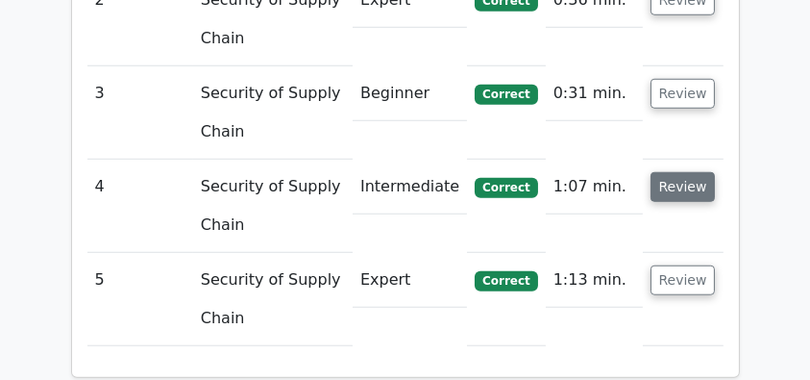
click at [691, 172] on button "Review" at bounding box center [683, 187] width 65 height 30
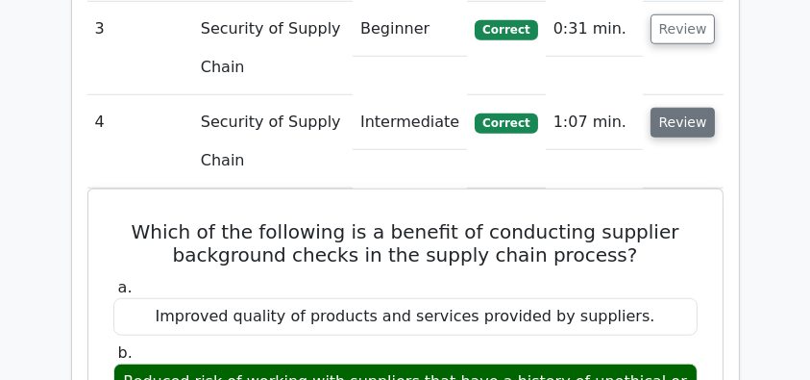
scroll to position [1602, 0]
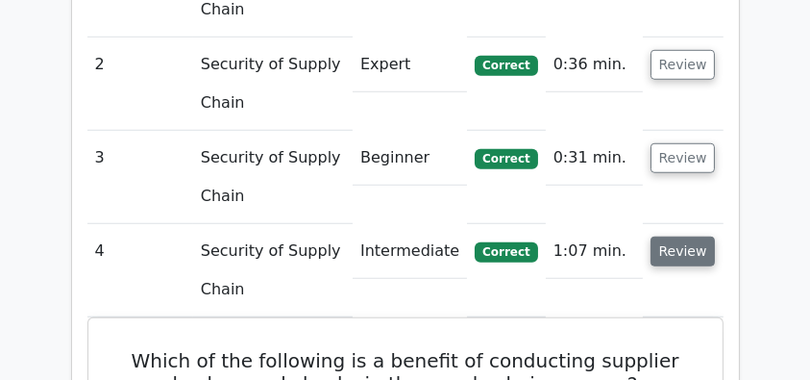
click at [679, 237] on button "Review" at bounding box center [683, 252] width 65 height 30
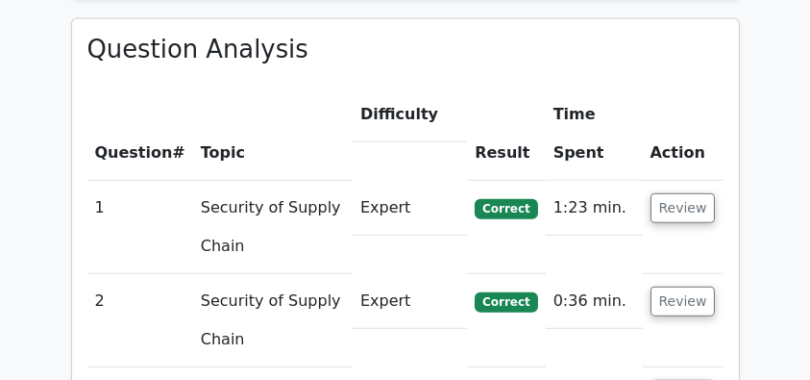
scroll to position [1346, 0]
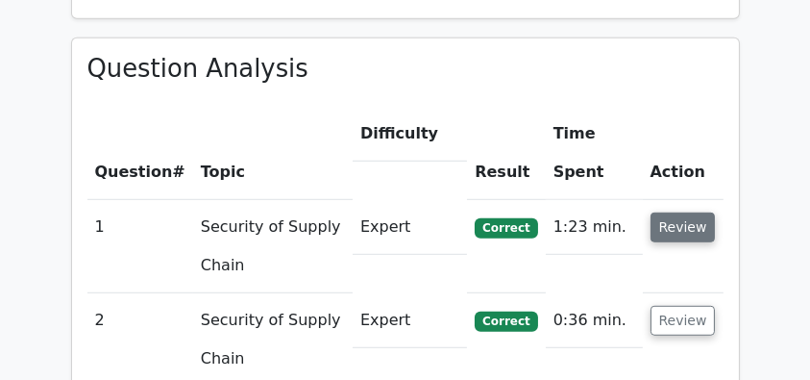
click at [685, 212] on button "Review" at bounding box center [683, 227] width 65 height 30
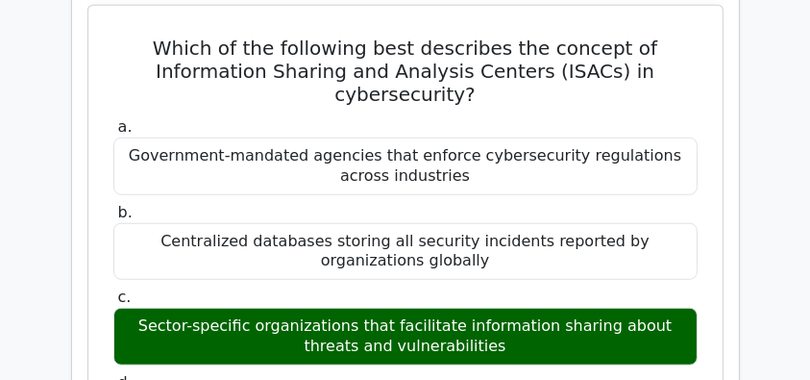
scroll to position [1602, 0]
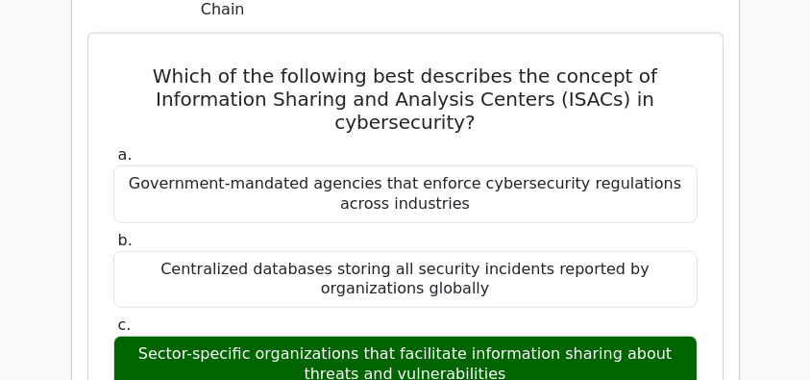
drag, startPoint x: 136, startPoint y: 30, endPoint x: 482, endPoint y: 328, distance: 456.7
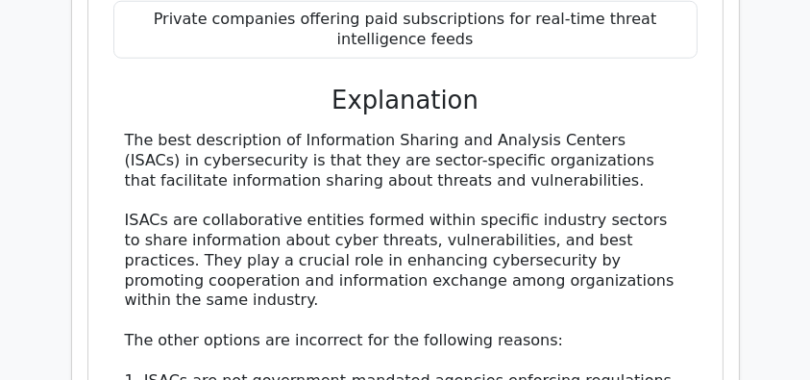
scroll to position [2051, 0]
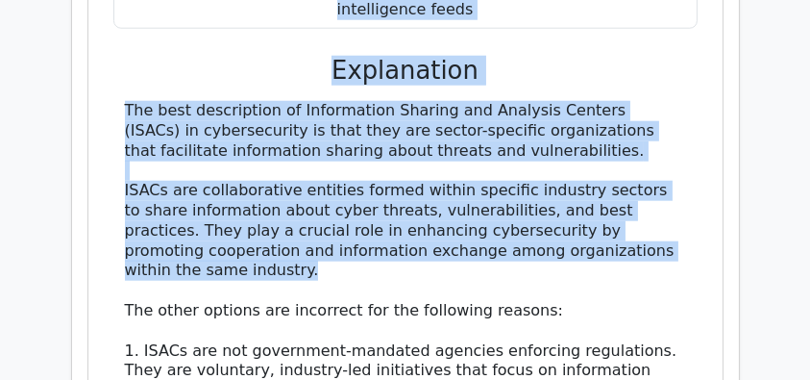
copy div "Which of the following best describes the concept of Information Sharing and An…"
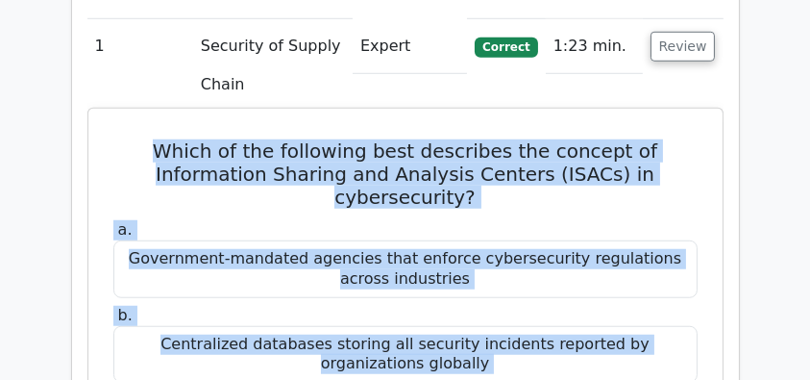
scroll to position [1409, 0]
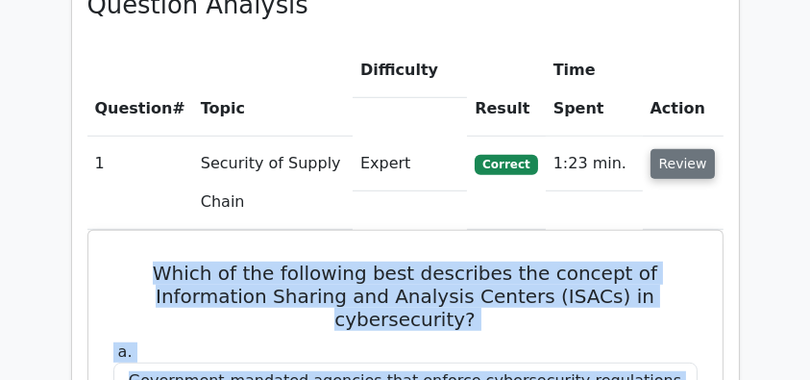
click at [712, 149] on button "Review" at bounding box center [683, 164] width 65 height 30
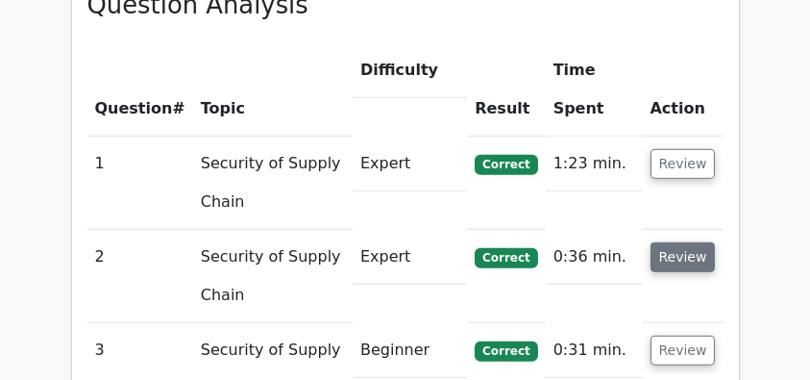
click at [693, 242] on button "Review" at bounding box center [683, 257] width 65 height 30
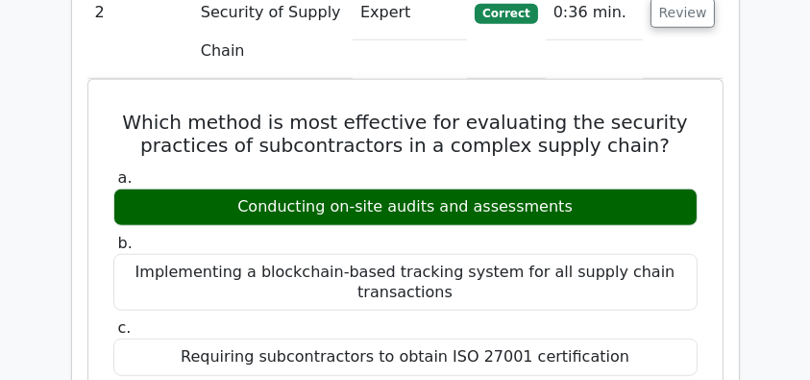
scroll to position [1666, 0]
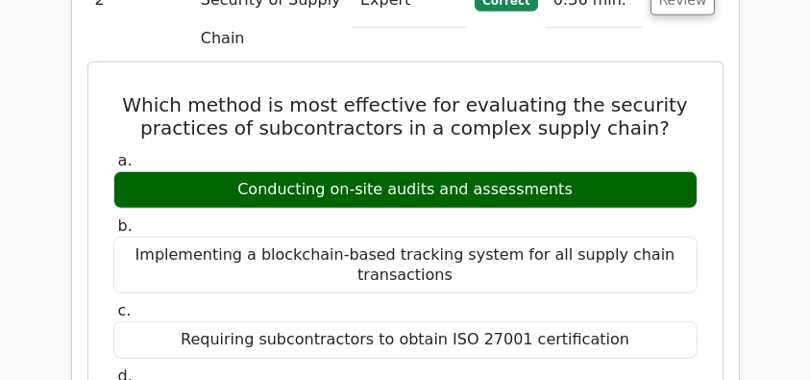
drag, startPoint x: 116, startPoint y: 50, endPoint x: 599, endPoint y: 137, distance: 490.3
copy div "Which method is most effective for evaluating the security practices of subcont…"
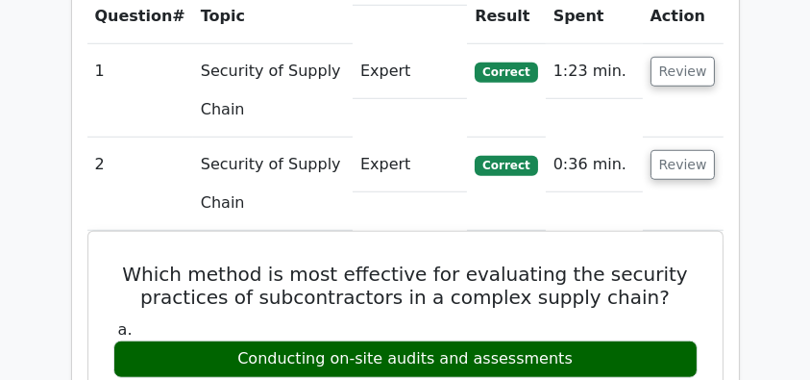
scroll to position [1474, 0]
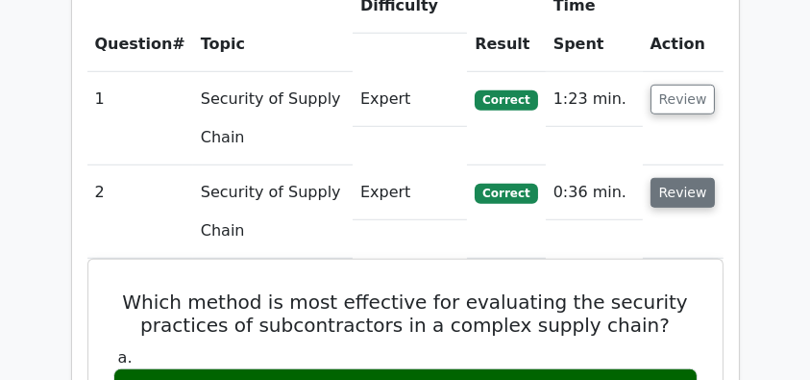
click at [673, 178] on button "Review" at bounding box center [683, 193] width 65 height 30
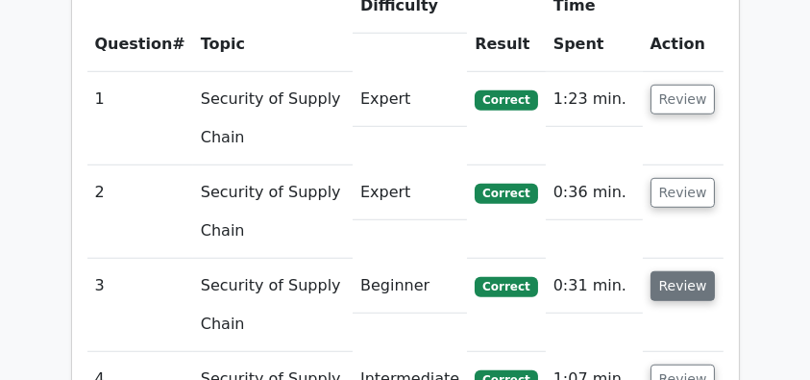
click at [682, 271] on button "Review" at bounding box center [683, 286] width 65 height 30
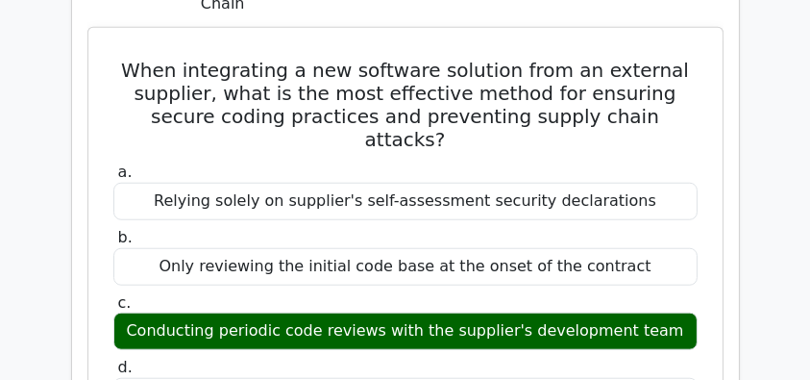
scroll to position [1731, 0]
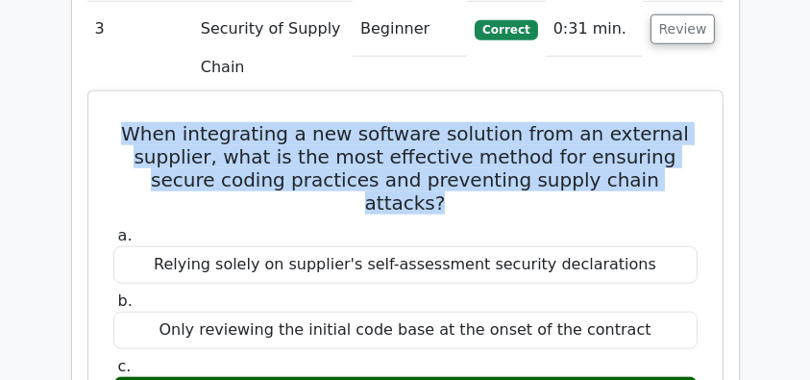
drag, startPoint x: 131, startPoint y: 90, endPoint x: 695, endPoint y: 129, distance: 565.7
click at [695, 129] on h5 "When integrating a new software solution from an external supplier, what is the…" at bounding box center [406, 168] width 588 height 92
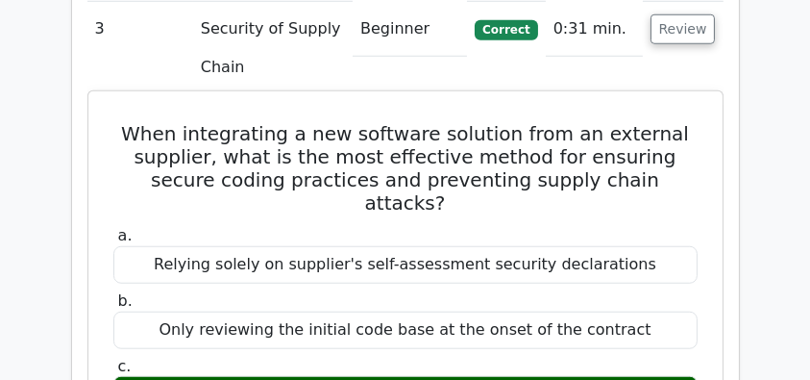
copy div "Conducting periodic code reviews with the supplier's development team"
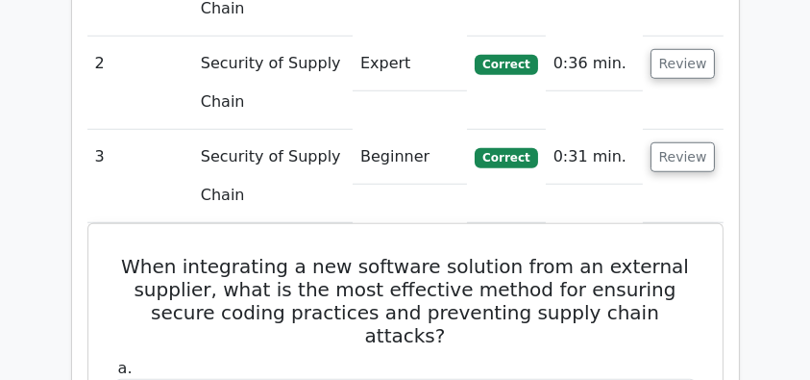
scroll to position [1602, 0]
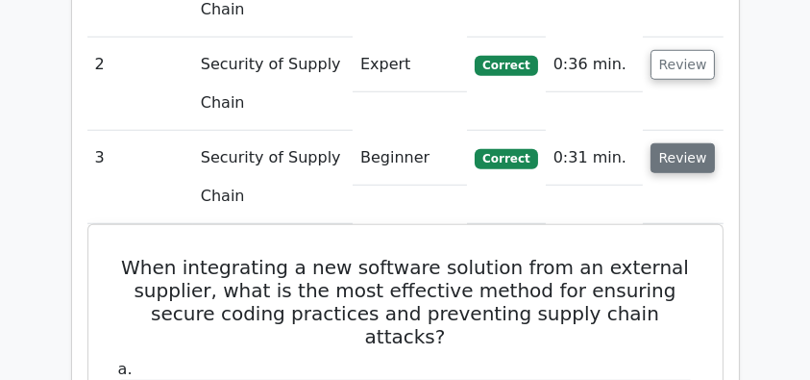
click at [665, 143] on button "Review" at bounding box center [683, 158] width 65 height 30
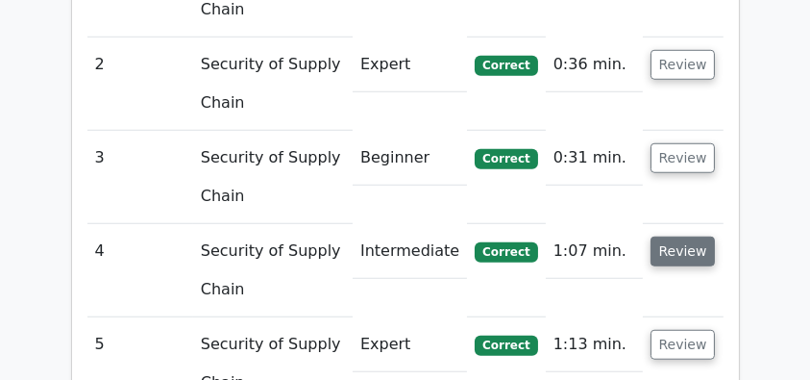
click at [685, 237] on button "Review" at bounding box center [683, 252] width 65 height 30
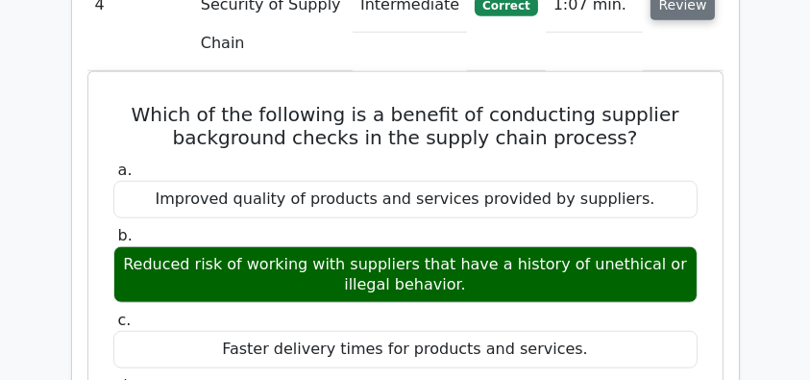
scroll to position [1858, 0]
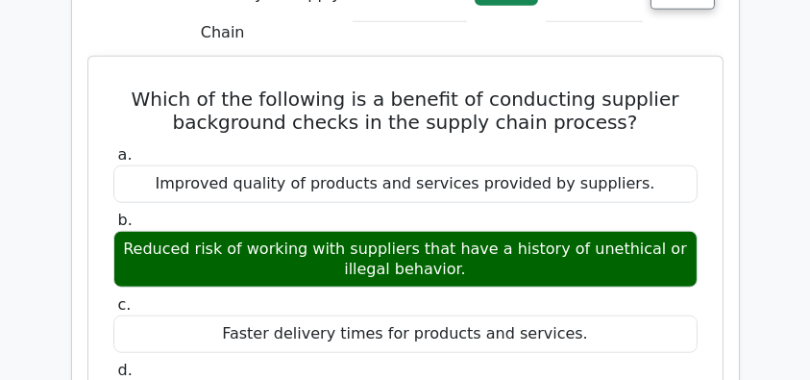
drag, startPoint x: 145, startPoint y: 56, endPoint x: 516, endPoint y: 233, distance: 411.1
copy div "Which of the following is a benefit of conducting supplier background checks in…"
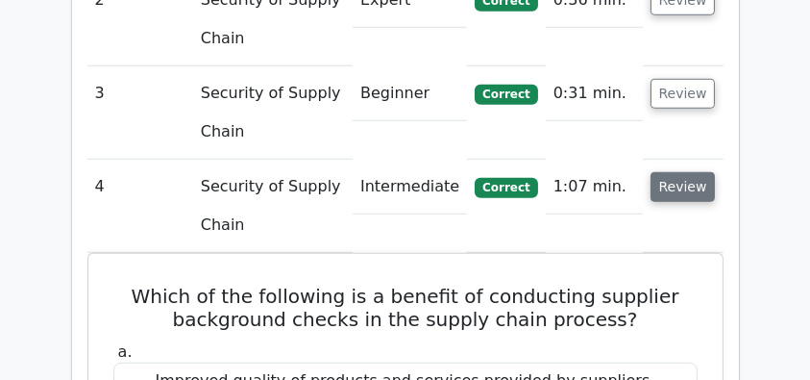
click at [684, 172] on button "Review" at bounding box center [683, 187] width 65 height 30
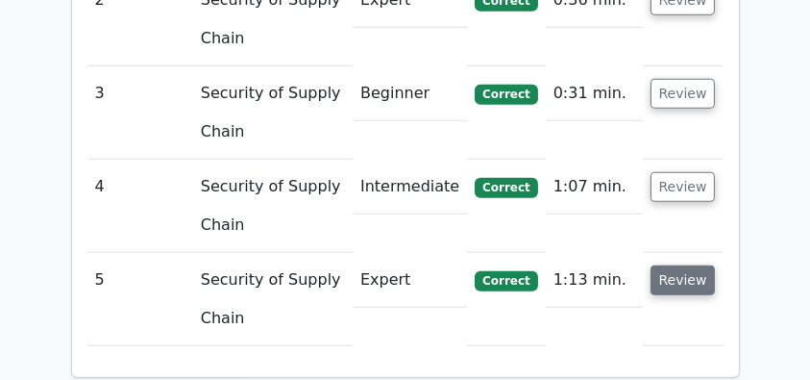
click at [660, 265] on button "Review" at bounding box center [683, 280] width 65 height 30
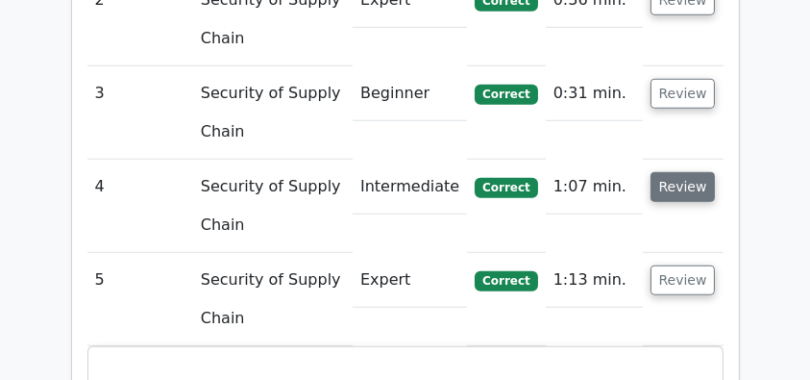
click at [680, 172] on button "Review" at bounding box center [683, 187] width 65 height 30
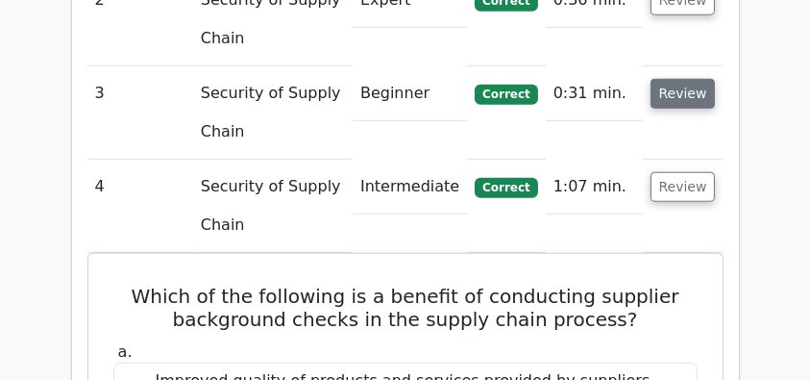
click at [669, 79] on button "Review" at bounding box center [683, 94] width 65 height 30
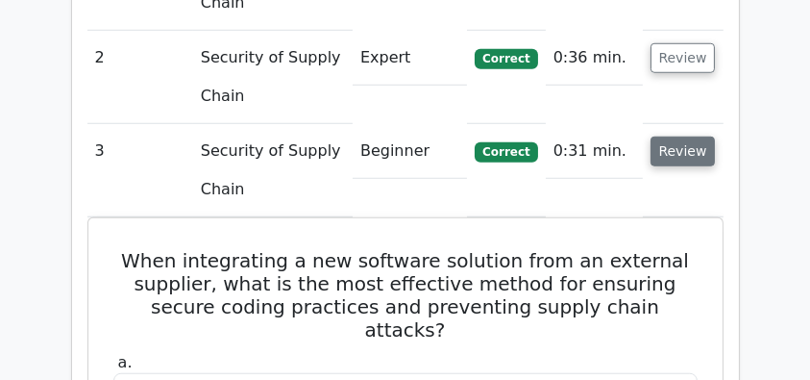
scroll to position [1538, 0]
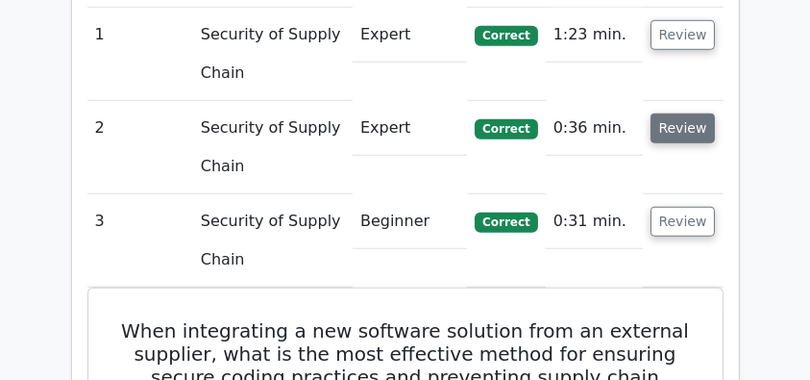
click at [678, 113] on button "Review" at bounding box center [683, 128] width 65 height 30
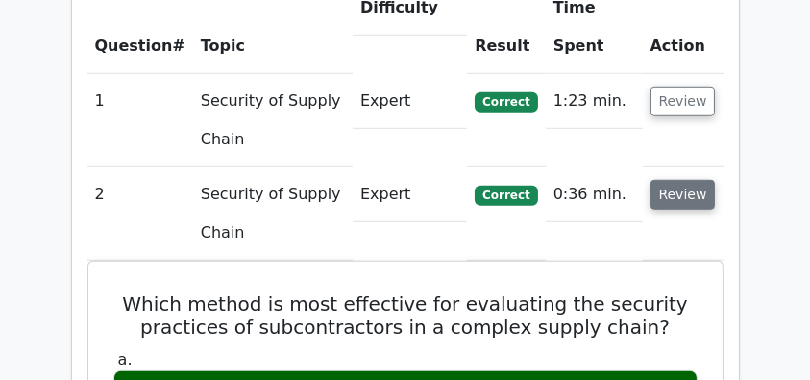
scroll to position [1409, 0]
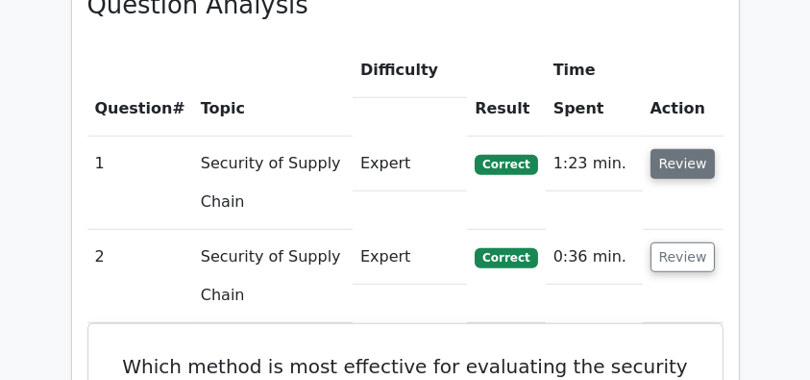
click at [673, 149] on button "Review" at bounding box center [683, 164] width 65 height 30
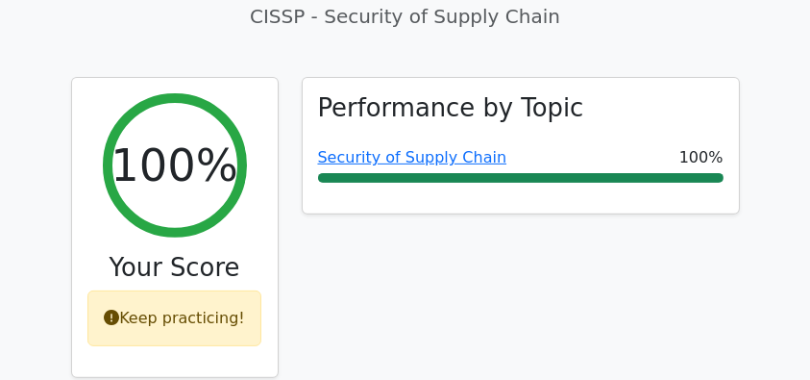
scroll to position [640, 0]
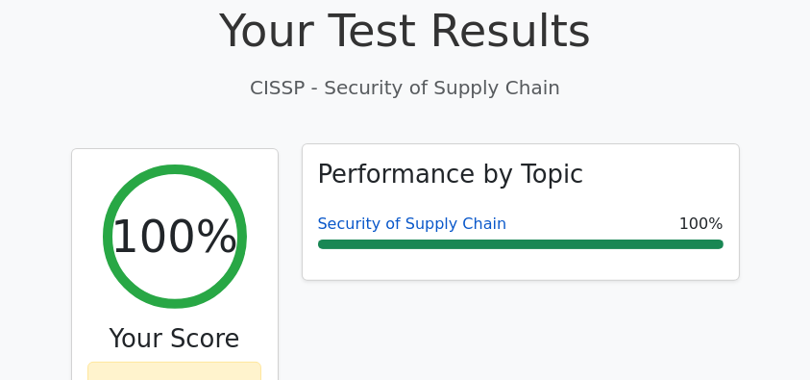
click at [430, 214] on link "Security of Supply Chain" at bounding box center [412, 223] width 189 height 18
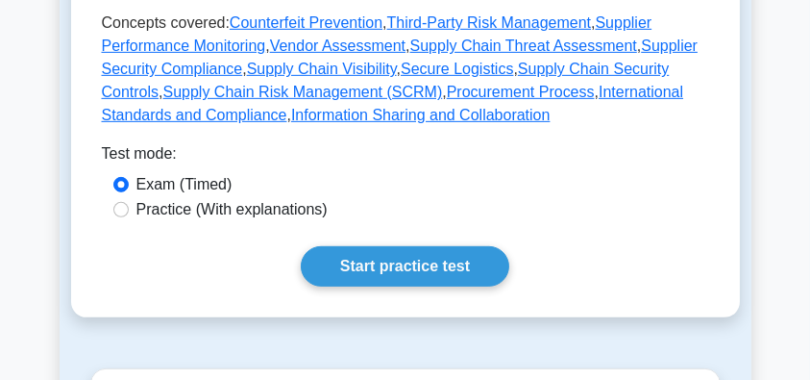
scroll to position [1154, 0]
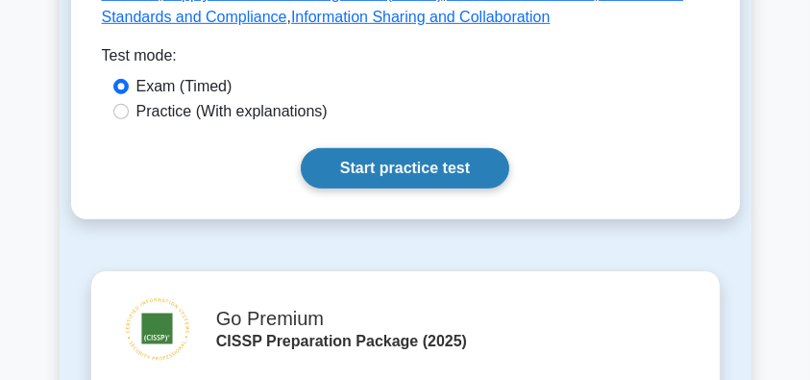
click at [432, 148] on link "Start practice test" at bounding box center [405, 168] width 209 height 40
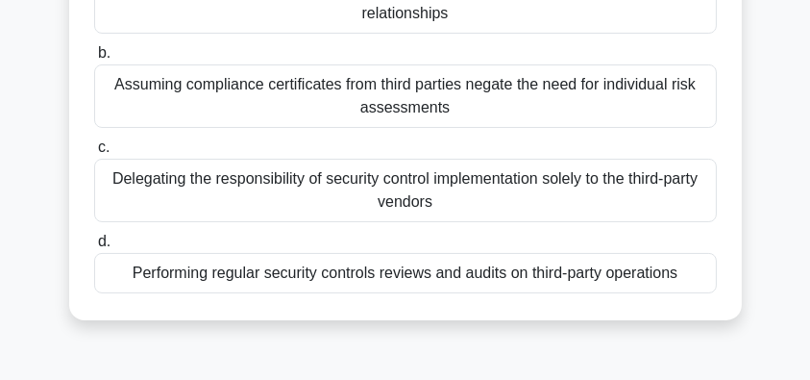
scroll to position [320, 0]
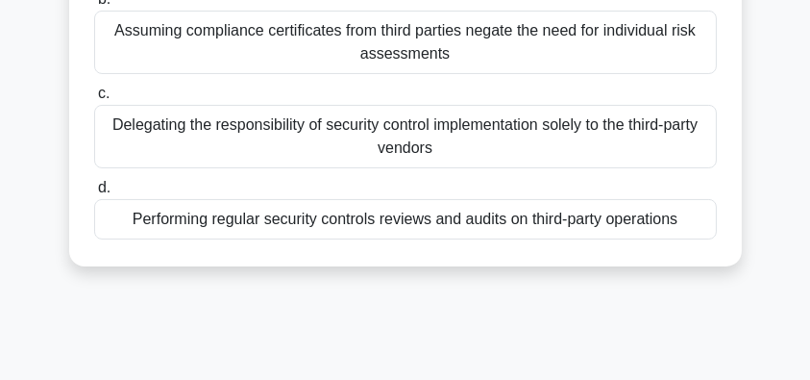
click at [683, 221] on div "Performing regular security controls reviews and audits on third-party operatio…" at bounding box center [405, 219] width 623 height 40
click at [94, 194] on input "d. Performing regular security controls reviews and audits on third-party opera…" at bounding box center [94, 188] width 0 height 12
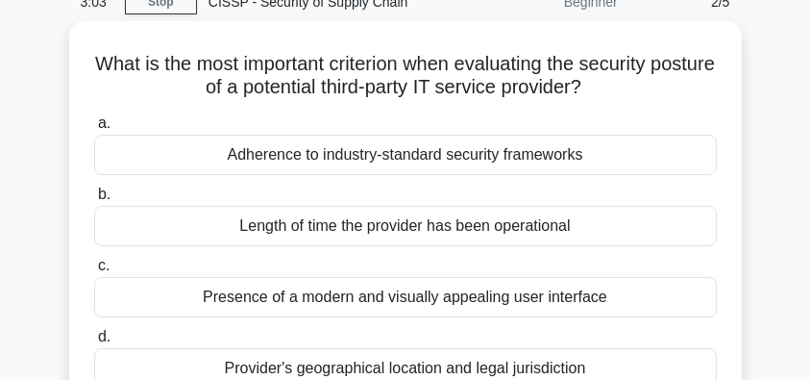
scroll to position [63, 0]
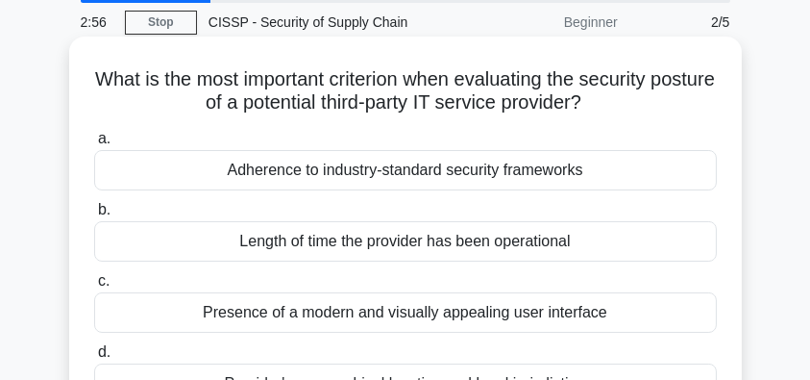
click at [631, 167] on div "Adherence to industry-standard security frameworks" at bounding box center [405, 170] width 623 height 40
click at [94, 145] on input "a. Adherence to industry-standard security frameworks" at bounding box center [94, 139] width 0 height 12
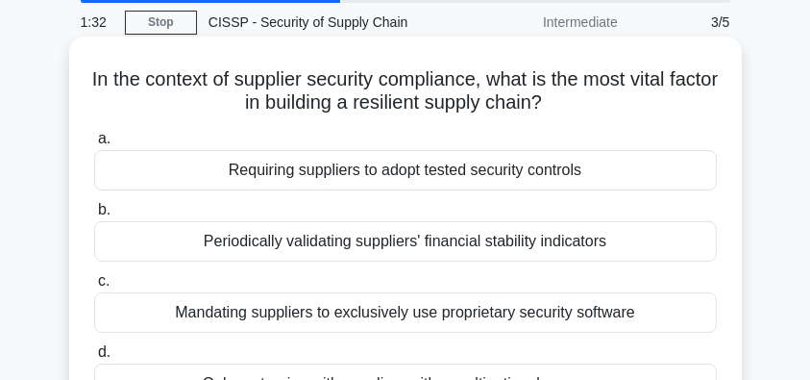
click at [632, 244] on div "Periodically validating suppliers' financial stability indicators" at bounding box center [405, 241] width 623 height 40
click at [94, 216] on input "b. Periodically validating suppliers' financial stability indicators" at bounding box center [94, 210] width 0 height 12
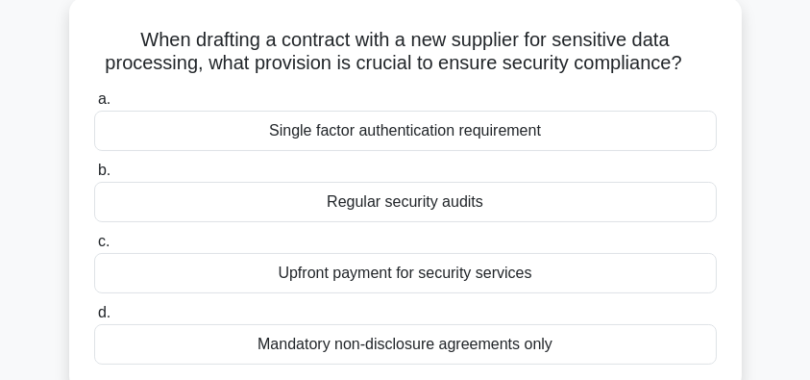
scroll to position [128, 0]
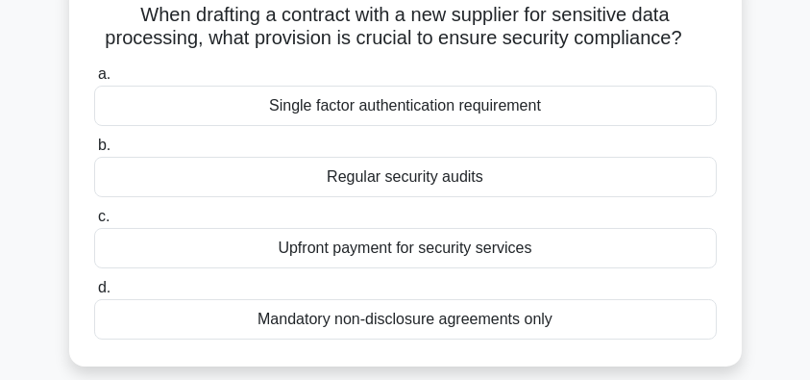
click at [692, 170] on div "Regular security audits" at bounding box center [405, 177] width 623 height 40
click at [94, 152] on input "b. Regular security audits" at bounding box center [94, 145] width 0 height 12
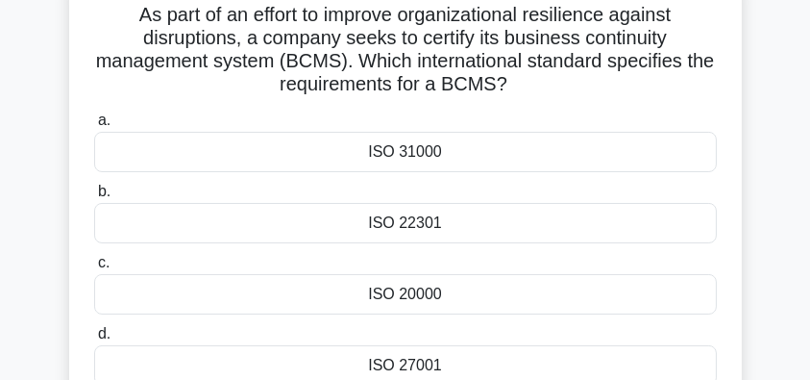
scroll to position [192, 0]
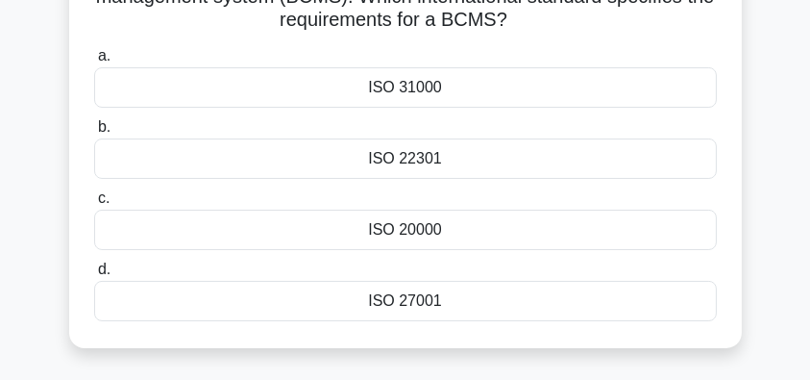
click at [461, 301] on div "ISO 27001" at bounding box center [405, 301] width 623 height 40
click at [94, 276] on input "d. ISO 27001" at bounding box center [94, 269] width 0 height 12
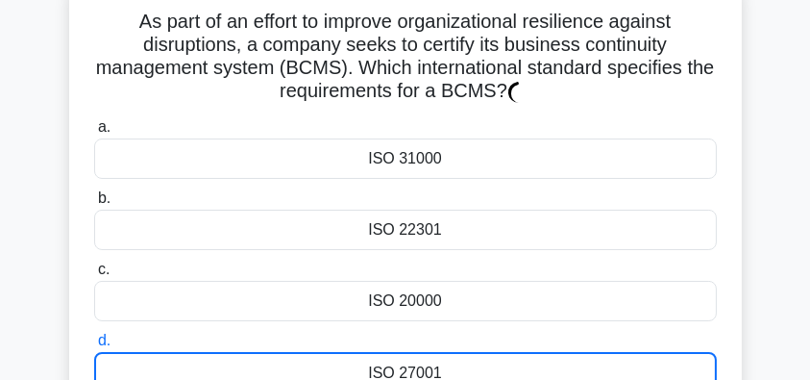
scroll to position [63, 0]
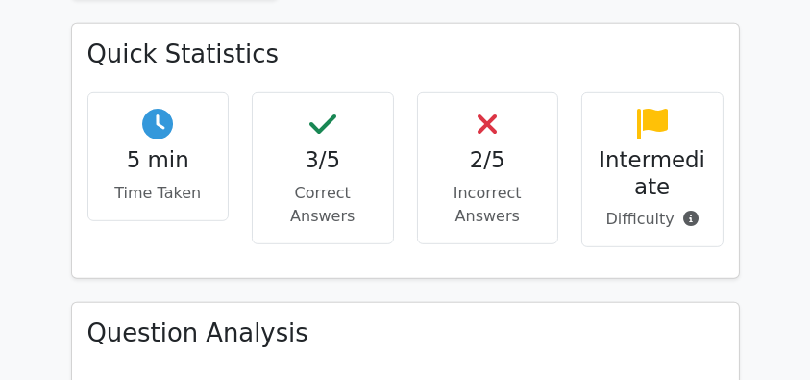
scroll to position [1346, 0]
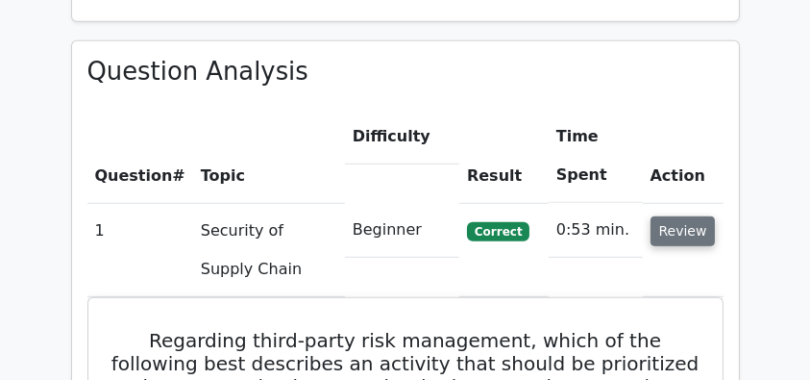
click at [696, 216] on button "Review" at bounding box center [683, 231] width 65 height 30
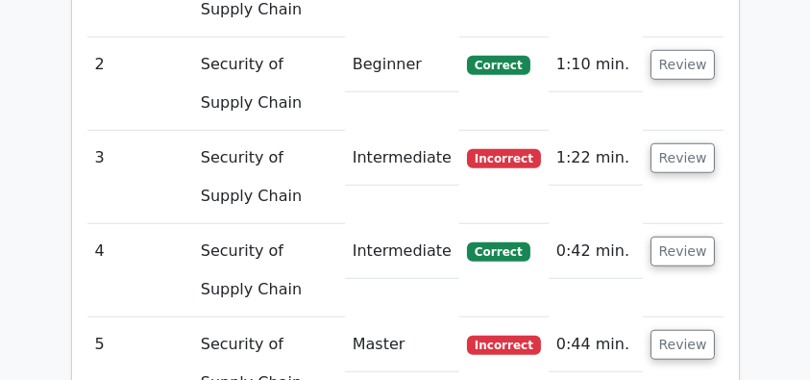
scroll to position [1602, 0]
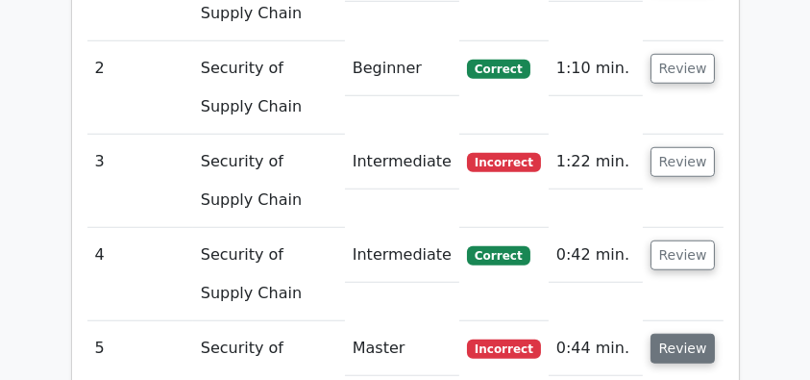
click at [706, 334] on button "Review" at bounding box center [683, 349] width 65 height 30
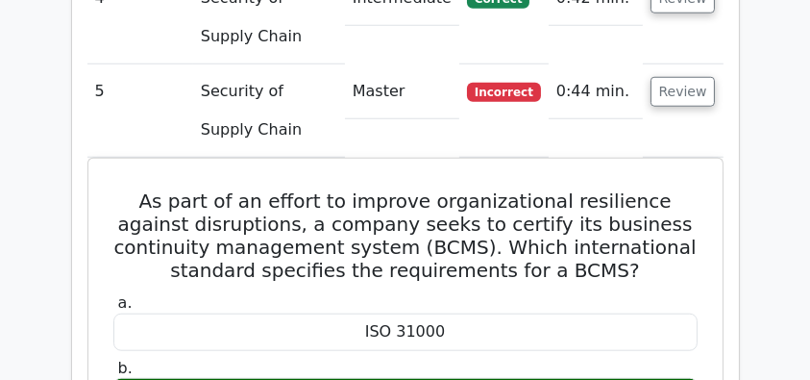
scroll to position [1794, 0]
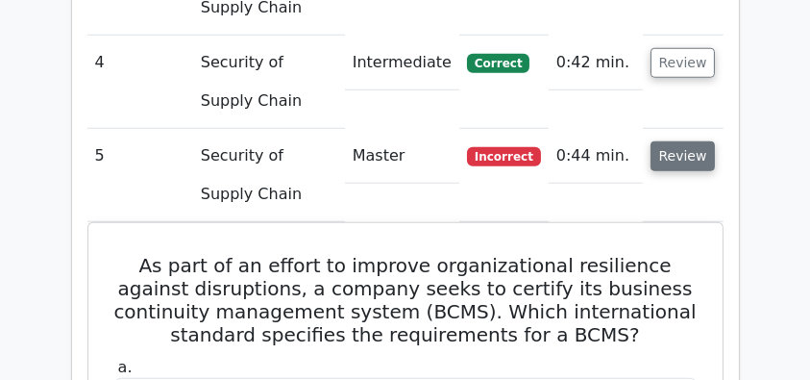
click at [679, 141] on button "Review" at bounding box center [683, 156] width 65 height 30
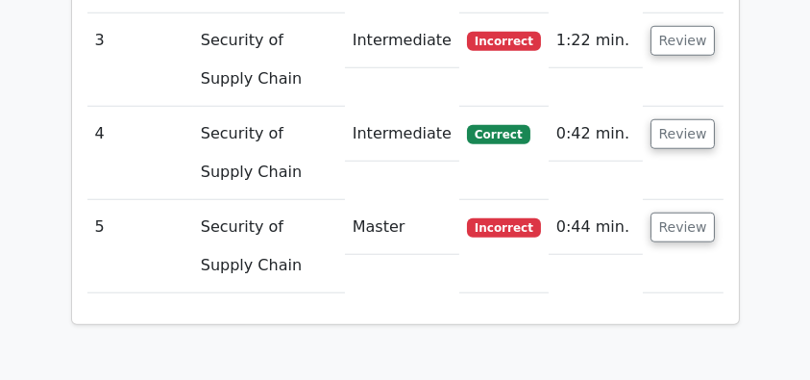
scroll to position [1602, 0]
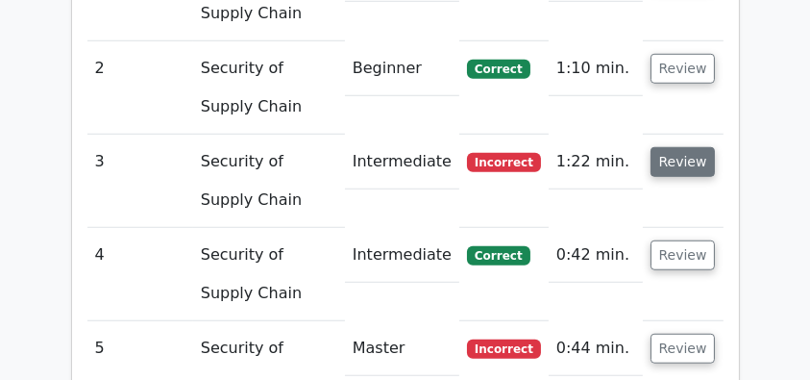
click at [675, 147] on button "Review" at bounding box center [683, 162] width 65 height 30
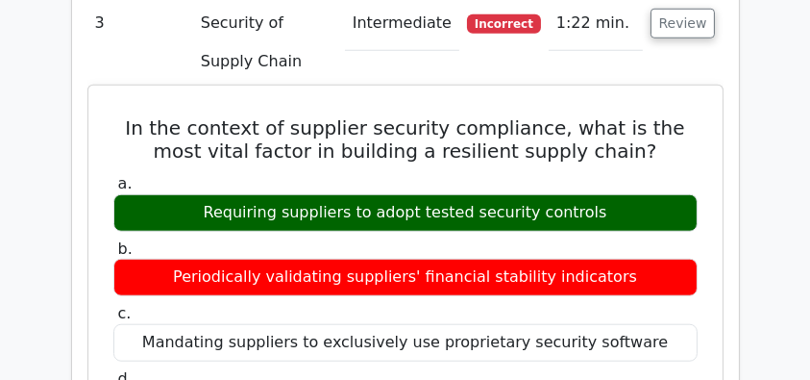
scroll to position [1731, 0]
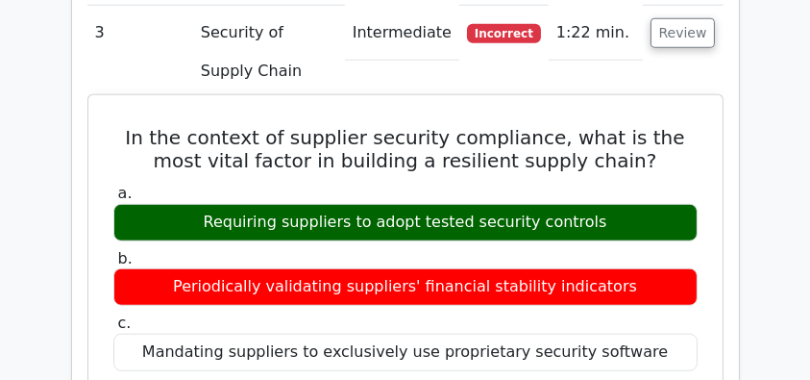
drag, startPoint x: 112, startPoint y: 89, endPoint x: 654, endPoint y: 369, distance: 610.2
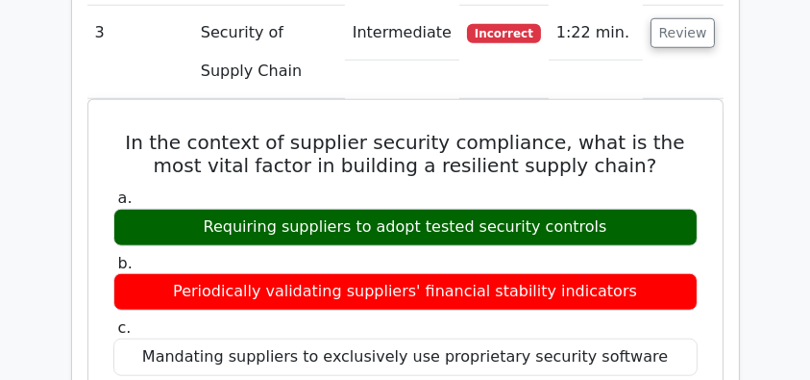
copy div "In the context of supplier security compliance, what is the most vital factor i…"
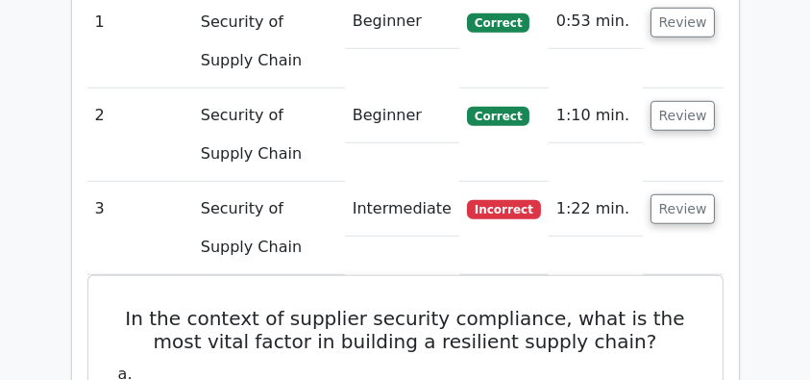
scroll to position [1538, 0]
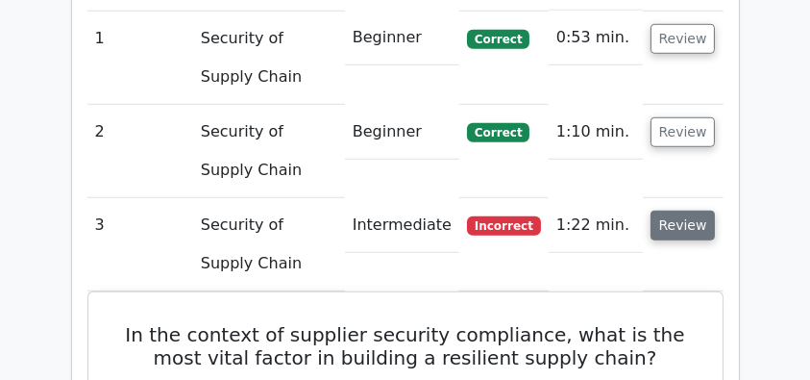
click at [683, 211] on button "Review" at bounding box center [683, 226] width 65 height 30
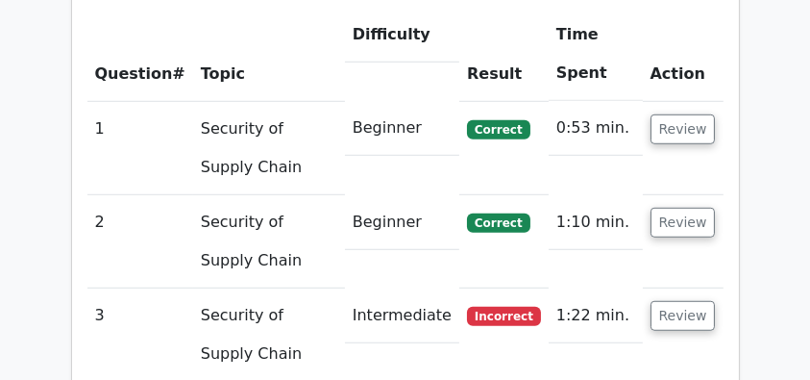
scroll to position [1666, 0]
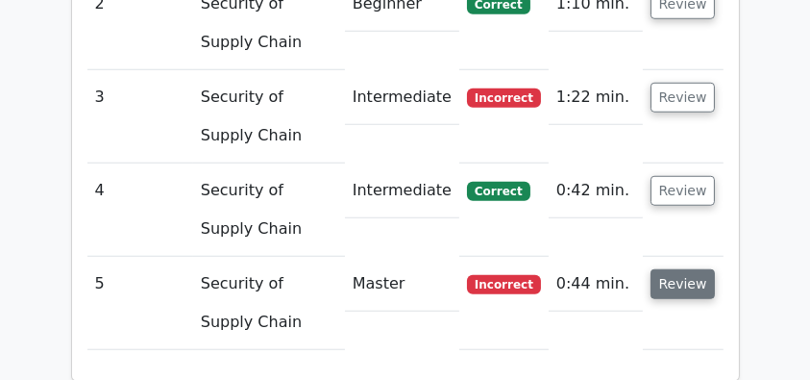
click at [658, 269] on button "Review" at bounding box center [683, 284] width 65 height 30
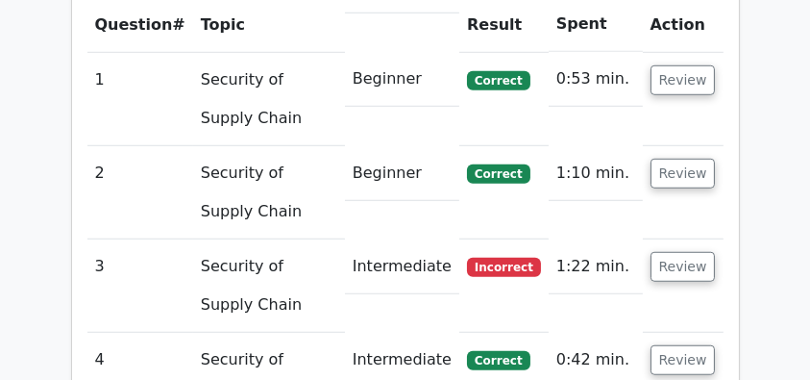
scroll to position [1409, 0]
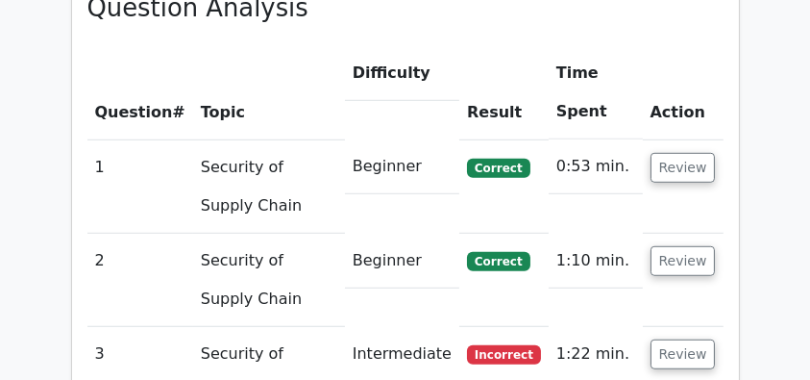
click at [659, 139] on td "Review" at bounding box center [683, 185] width 81 height 93
click at [664, 153] on button "Review" at bounding box center [683, 168] width 65 height 30
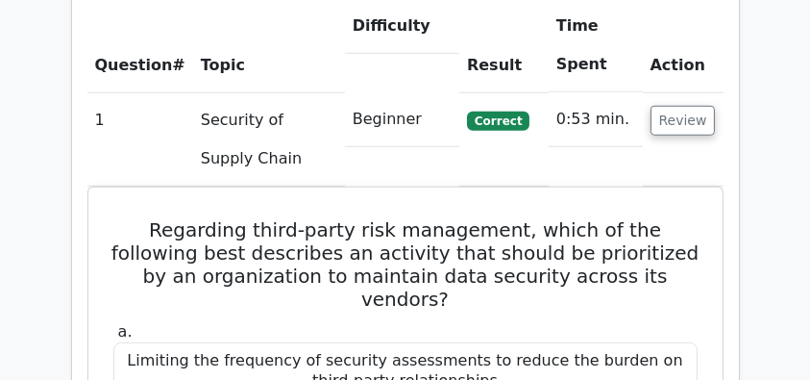
scroll to position [1538, 0]
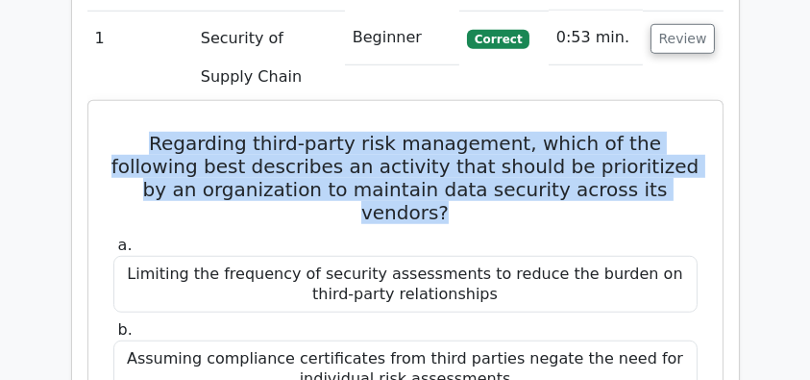
drag, startPoint x: 117, startPoint y: 99, endPoint x: 699, endPoint y: 140, distance: 583.1
click at [699, 140] on h5 "Regarding third-party risk management, which of the following best describes an…" at bounding box center [406, 178] width 588 height 92
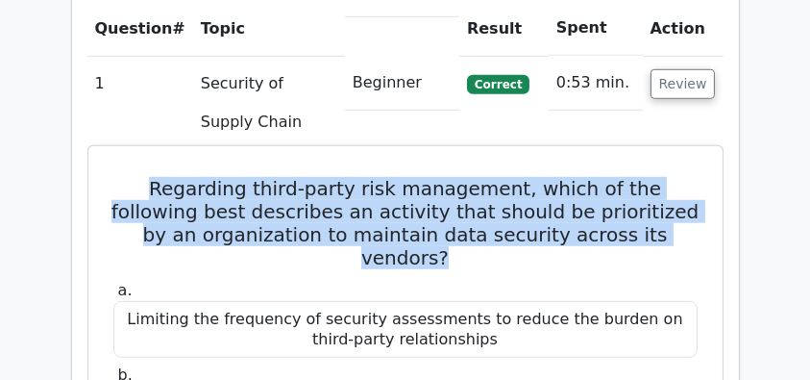
scroll to position [1474, 0]
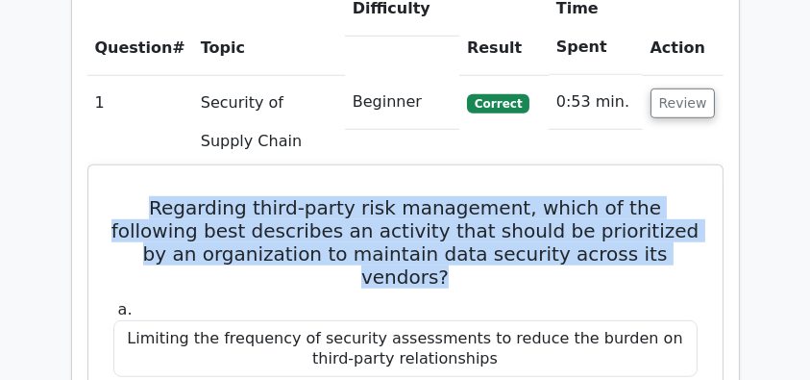
copy h5 "Regarding third-party risk management, which of the following best describes an…"
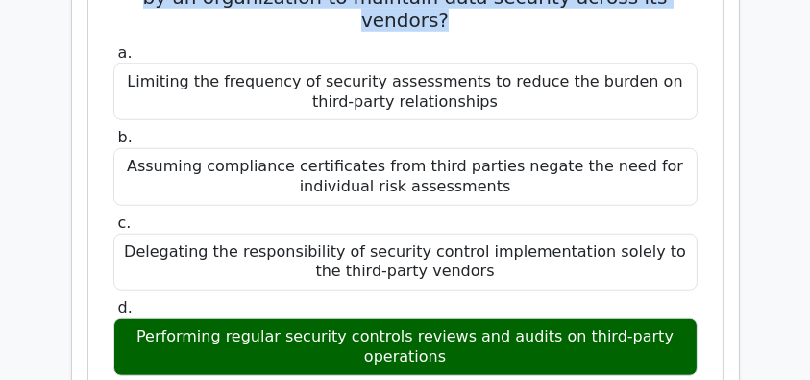
scroll to position [1794, 0]
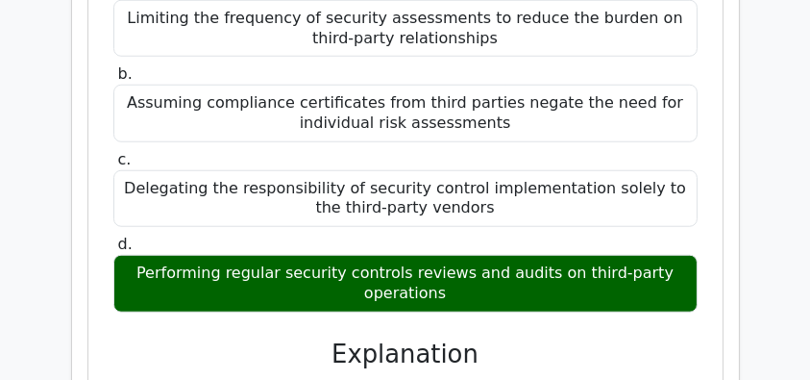
click at [407, 255] on div "Performing regular security controls reviews and audits on third-party operatio…" at bounding box center [405, 284] width 585 height 58
copy div "Performing regular security controls reviews and audits on third-party operatio…"
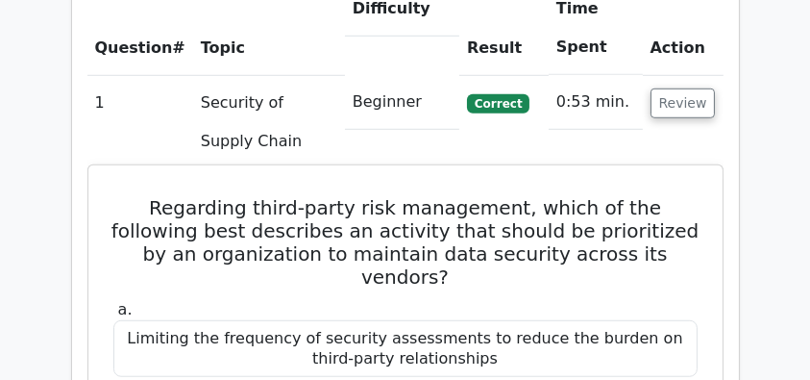
scroll to position [1346, 0]
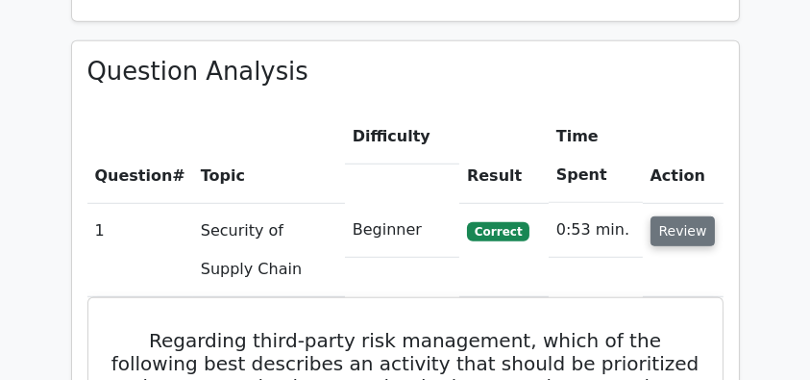
click at [675, 216] on button "Review" at bounding box center [683, 231] width 65 height 30
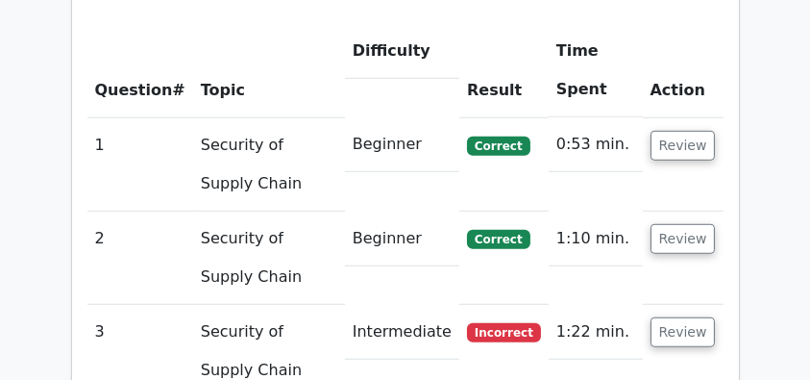
scroll to position [1409, 0]
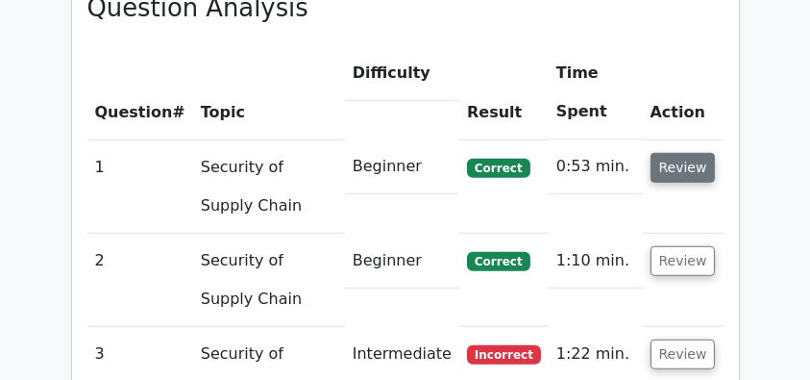
click at [665, 153] on button "Review" at bounding box center [683, 168] width 65 height 30
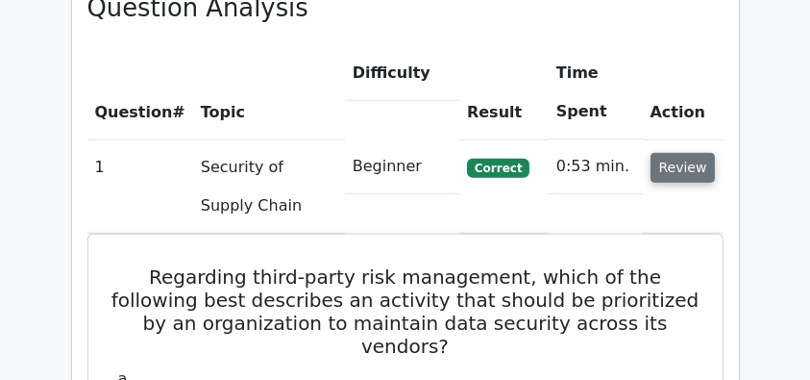
click at [679, 153] on button "Review" at bounding box center [683, 168] width 65 height 30
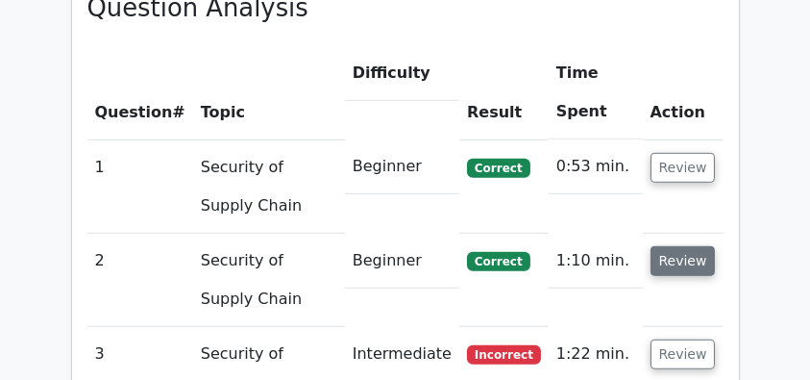
click at [679, 246] on button "Review" at bounding box center [683, 261] width 65 height 30
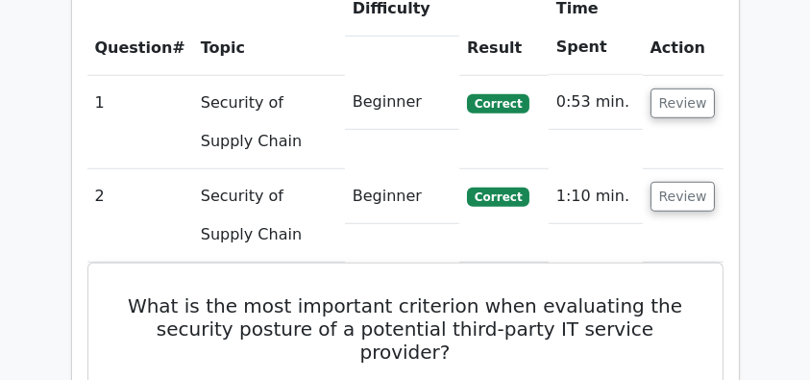
scroll to position [1602, 0]
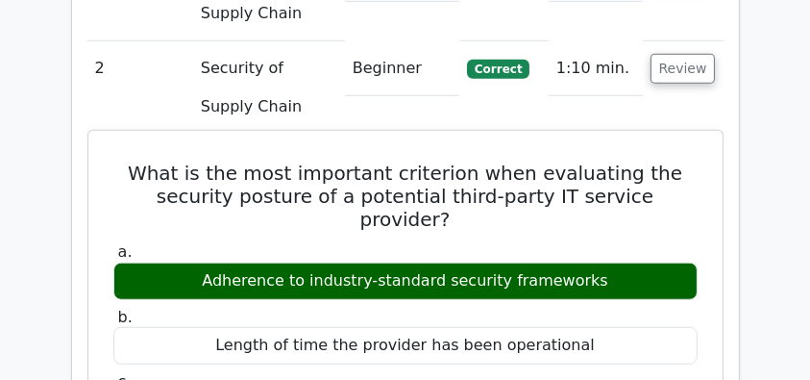
drag, startPoint x: 128, startPoint y: 127, endPoint x: 615, endPoint y: 210, distance: 494.4
copy div "What is the most important criterion when evaluating the security posture of a …"
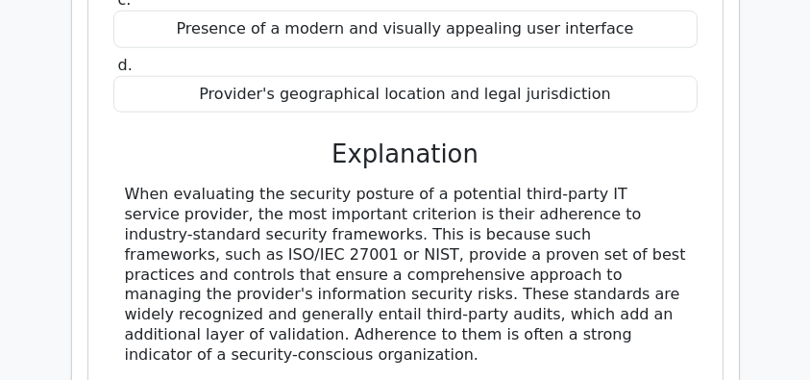
scroll to position [1986, 0]
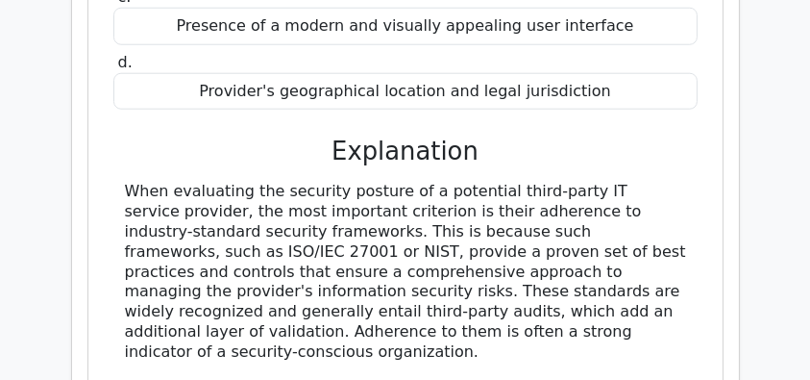
drag, startPoint x: 114, startPoint y: 128, endPoint x: 620, endPoint y: 275, distance: 526.7
click at [629, 277] on div "When evaluating the security posture of a potential third-party IT service prov…" at bounding box center [405, 372] width 585 height 380
click at [409, 283] on div "When evaluating the security posture of a potential third-party IT service prov…" at bounding box center [405, 372] width 561 height 380
drag, startPoint x: 374, startPoint y: 285, endPoint x: 98, endPoint y: 116, distance: 323.2
click at [98, 116] on div "What is the most important criterion when evaluating the security posture of a …" at bounding box center [405, 193] width 619 height 879
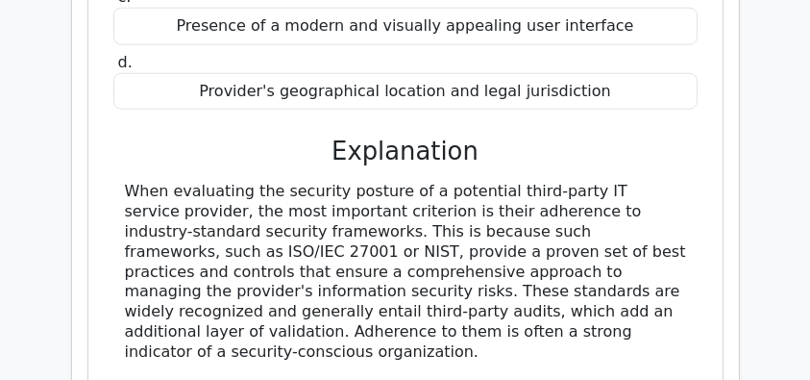
click at [101, 145] on div "What is the most important criterion when evaluating the security posture of a …" at bounding box center [405, 193] width 619 height 879
drag, startPoint x: 101, startPoint y: 145, endPoint x: 341, endPoint y: 286, distance: 278.3
click at [341, 286] on div "What is the most important criterion when evaluating the security posture of a …" at bounding box center [405, 193] width 619 height 879
click at [340, 283] on div "When evaluating the security posture of a potential third-party IT service prov…" at bounding box center [405, 372] width 561 height 380
drag, startPoint x: 340, startPoint y: 283, endPoint x: 127, endPoint y: 119, distance: 268.8
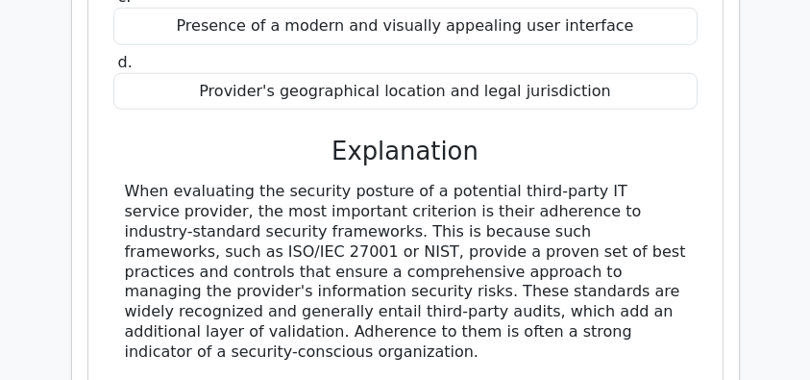
click at [127, 182] on div "When evaluating the security posture of a potential third-party IT service prov…" at bounding box center [405, 372] width 561 height 380
copy div "When evaluating the security posture of a potential third-party IT service prov…"
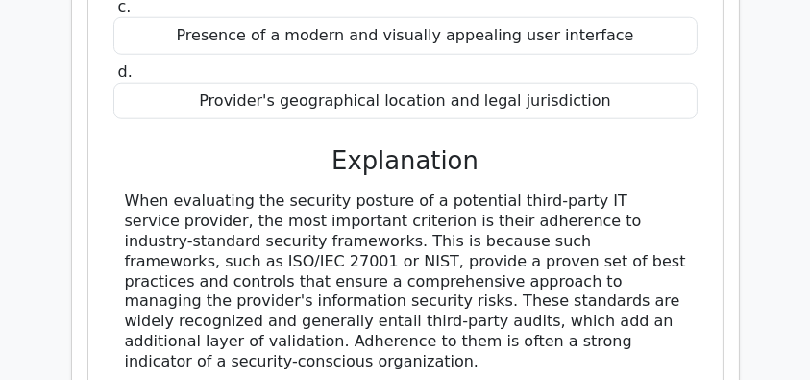
click at [742, 202] on div "Question Analysis Question # Topic Difficulty Result Time Spent Action 1 Securi…" at bounding box center [406, 228] width 692 height 1646
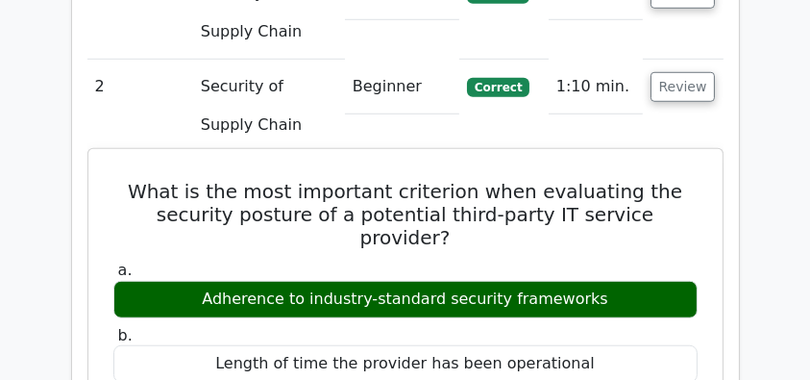
scroll to position [1602, 0]
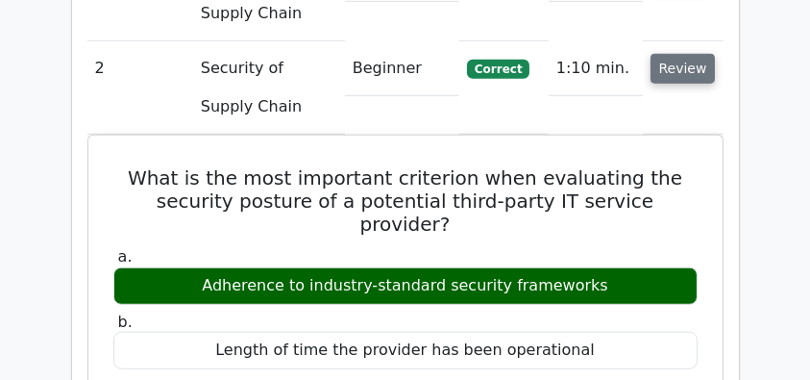
click at [698, 54] on button "Review" at bounding box center [683, 69] width 65 height 30
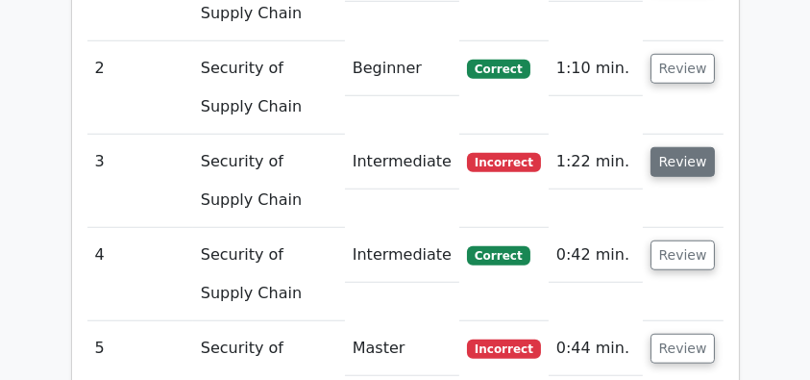
click at [670, 147] on button "Review" at bounding box center [683, 162] width 65 height 30
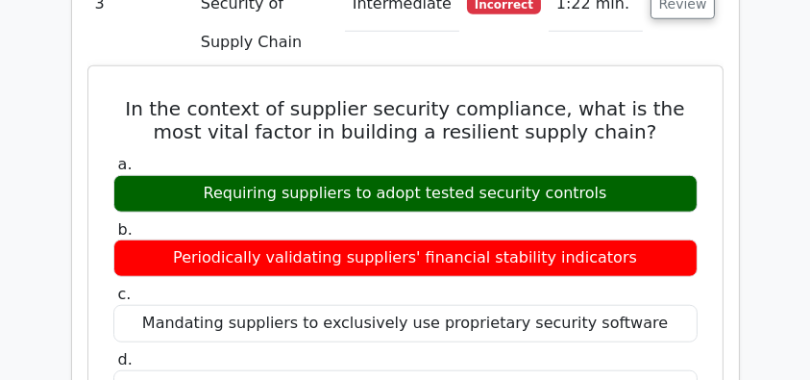
scroll to position [1731, 0]
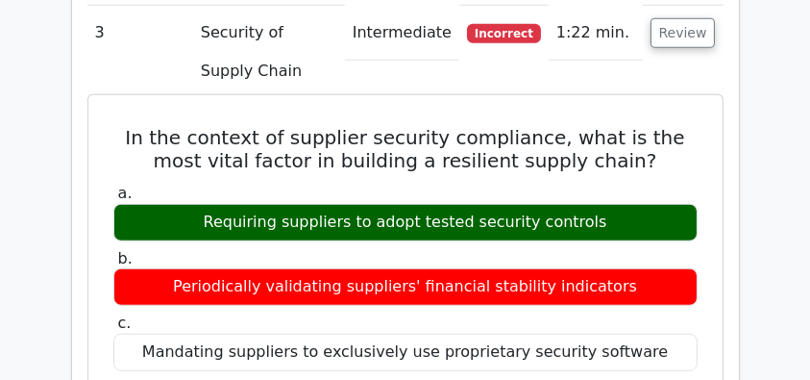
drag, startPoint x: 120, startPoint y: 101, endPoint x: 603, endPoint y: 185, distance: 489.8
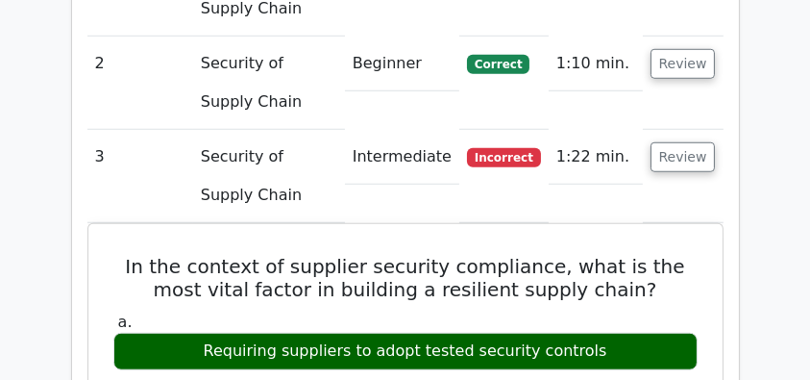
scroll to position [1602, 0]
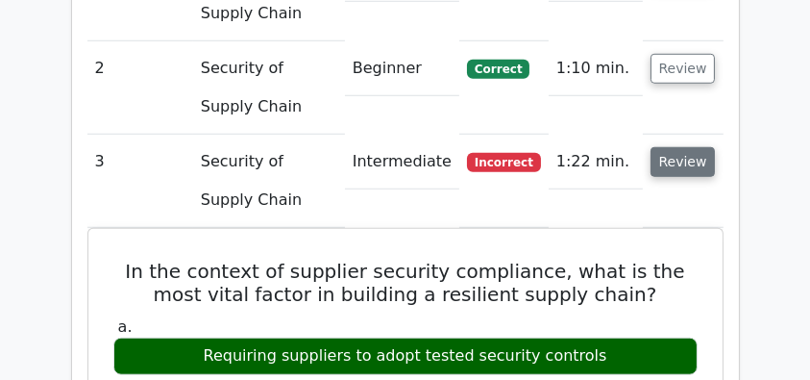
click at [696, 147] on button "Review" at bounding box center [683, 162] width 65 height 30
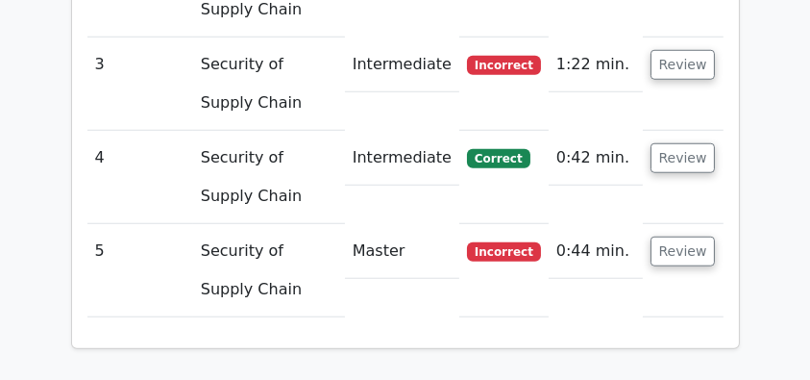
scroll to position [1794, 0]
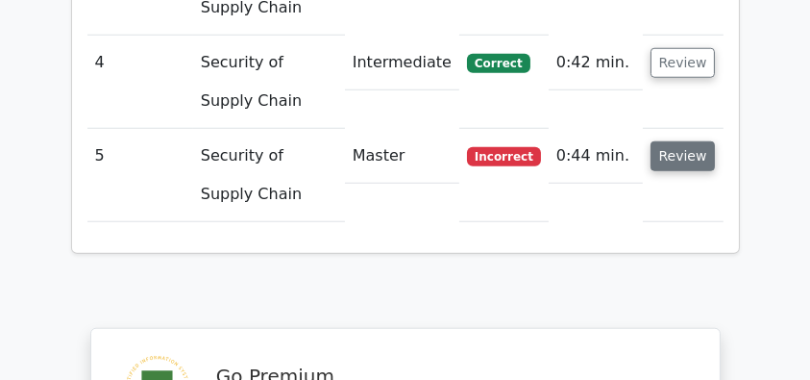
click at [694, 141] on button "Review" at bounding box center [683, 156] width 65 height 30
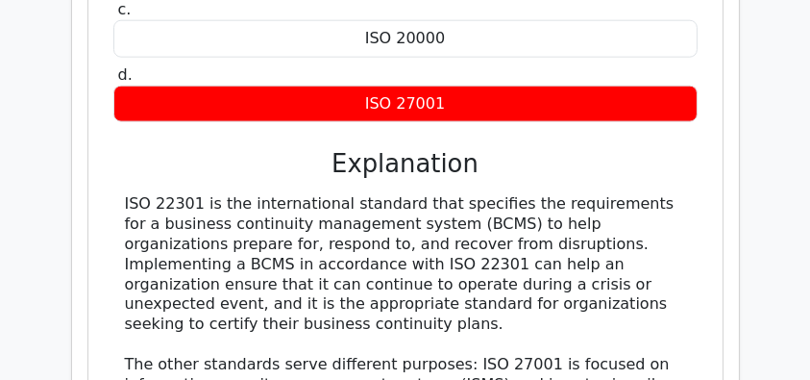
scroll to position [2307, 0]
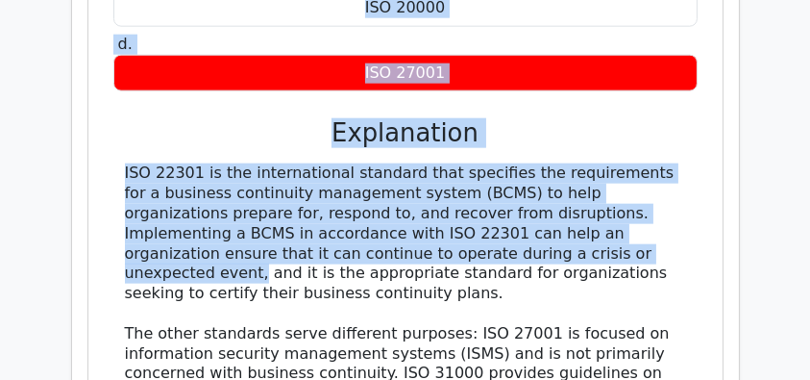
drag, startPoint x: 73, startPoint y: 122, endPoint x: 431, endPoint y: 212, distance: 368.9
click at [356, 210] on div "ISO 22301 is the international standard that specifies the requirements for a b…" at bounding box center [405, 303] width 561 height 280
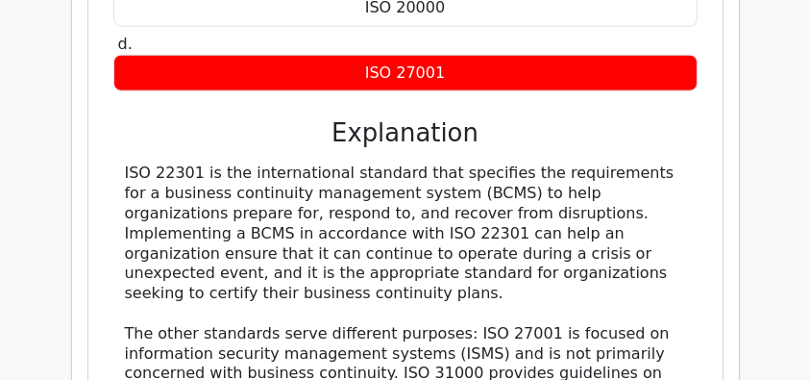
drag, startPoint x: 258, startPoint y: 244, endPoint x: 123, endPoint y: 125, distance: 179.8
click at [123, 163] on div "ISO 22301 is the international standard that specifies the requirements for a b…" at bounding box center [405, 303] width 585 height 280
copy div "ISO 22301 is the international standard that specifies the requirements for a b…"
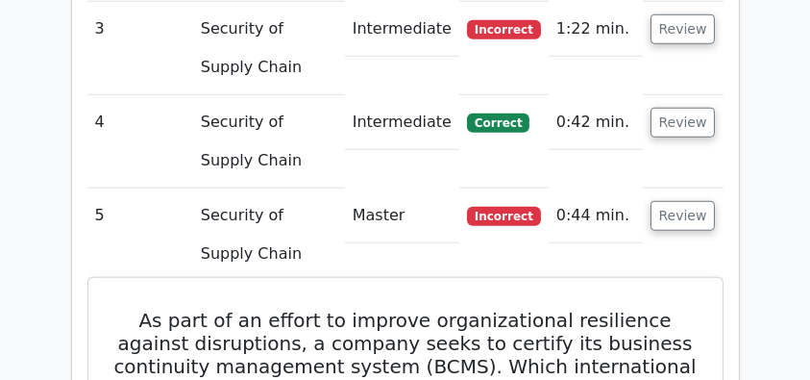
scroll to position [1731, 0]
